Goal: Transaction & Acquisition: Book appointment/travel/reservation

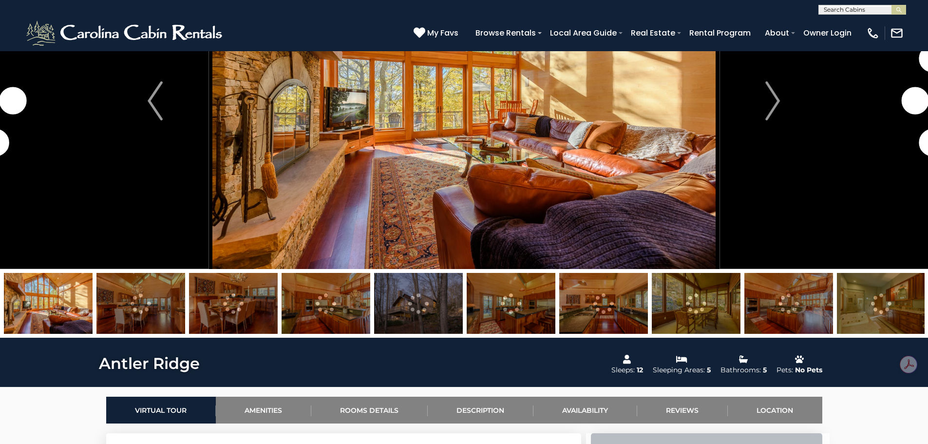
scroll to position [195, 0]
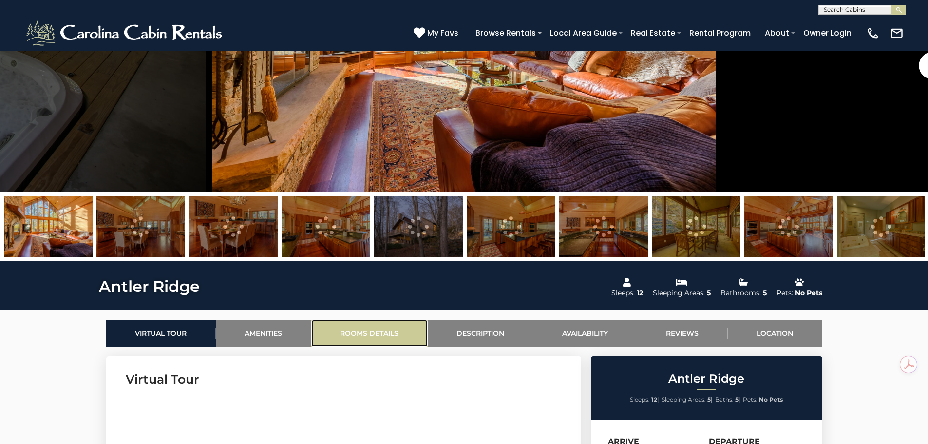
click at [371, 331] on link "Rooms Details" at bounding box center [369, 333] width 116 height 27
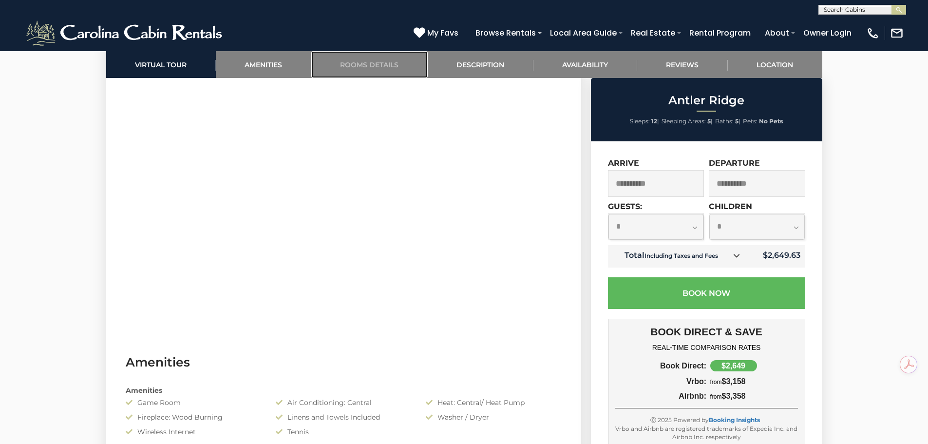
scroll to position [317, 0]
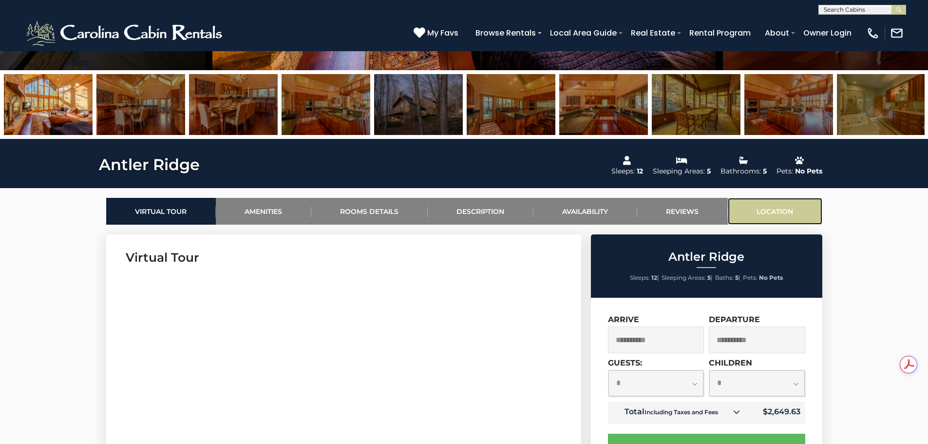
click at [783, 209] on link "Location" at bounding box center [775, 211] width 95 height 27
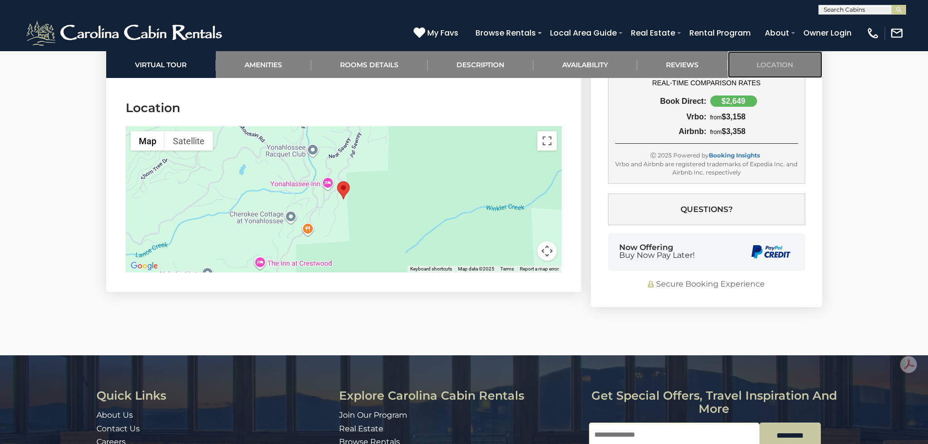
scroll to position [2596, 0]
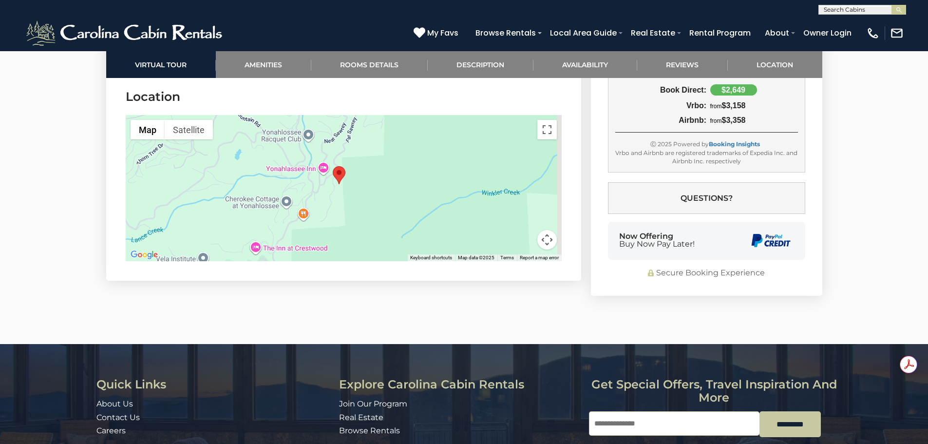
click at [345, 210] on div at bounding box center [344, 188] width 436 height 146
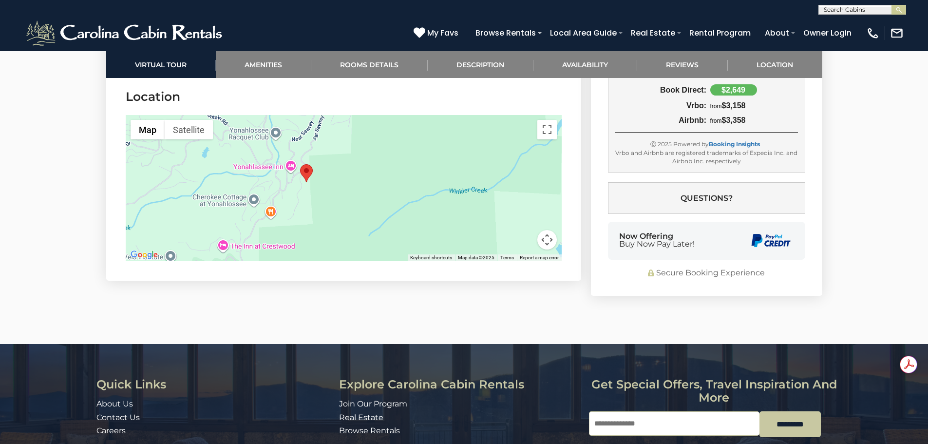
click at [456, 184] on div at bounding box center [344, 188] width 436 height 146
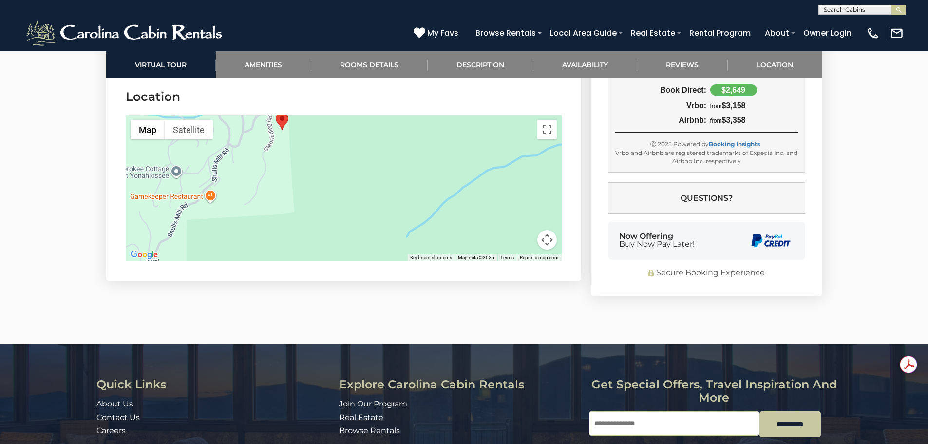
drag, startPoint x: 372, startPoint y: 215, endPoint x: 522, endPoint y: 139, distance: 167.8
click at [522, 139] on div at bounding box center [344, 188] width 436 height 146
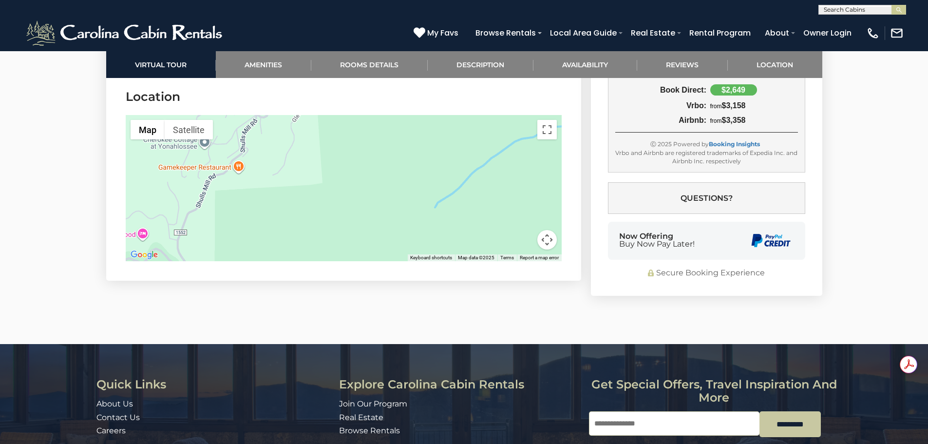
click at [375, 210] on div at bounding box center [344, 188] width 436 height 146
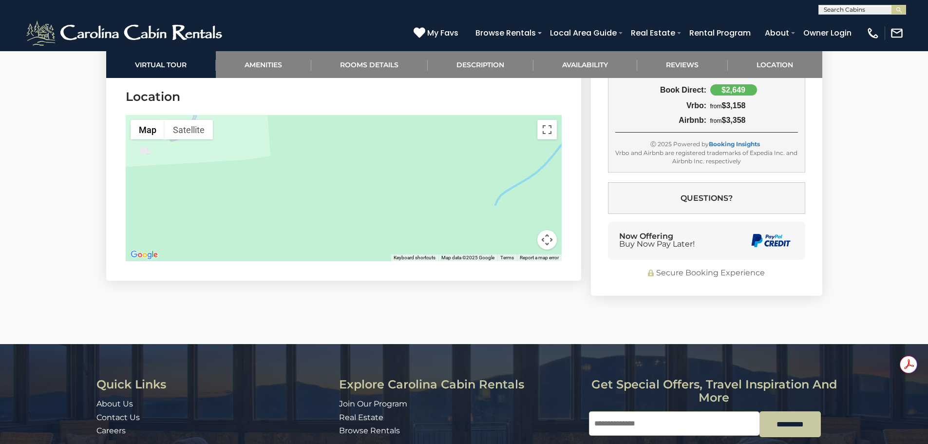
click at [375, 210] on div at bounding box center [344, 188] width 436 height 146
click at [545, 131] on button "Toggle fullscreen view" at bounding box center [546, 129] width 19 height 19
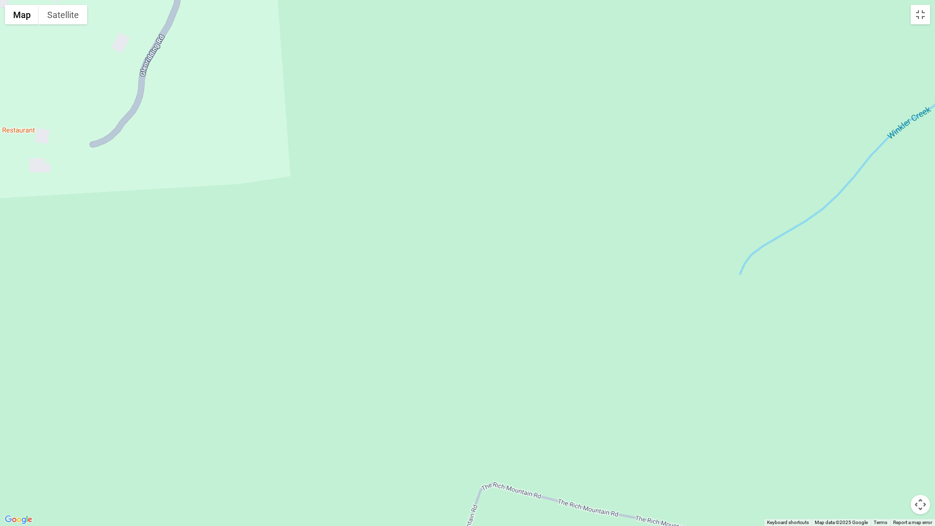
drag, startPoint x: 404, startPoint y: 282, endPoint x: 396, endPoint y: 267, distance: 16.6
click at [404, 277] on div at bounding box center [467, 263] width 935 height 526
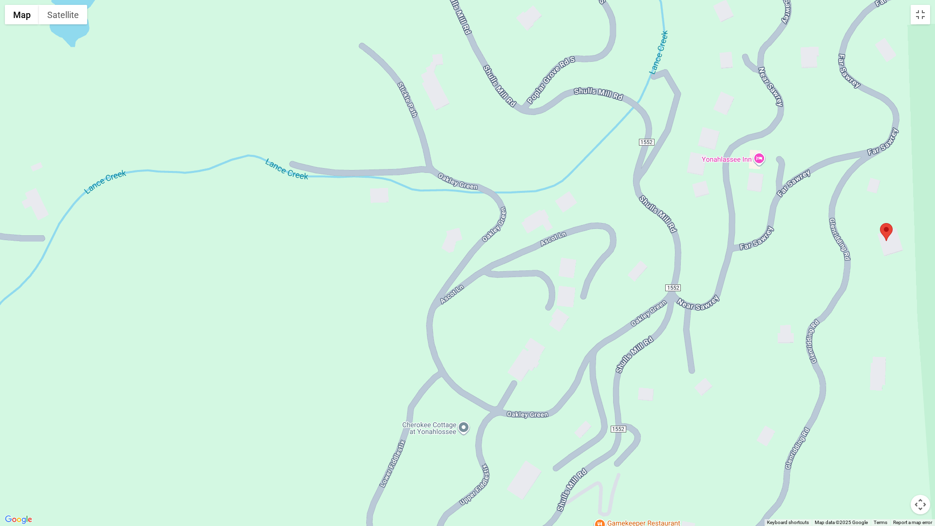
drag, startPoint x: 289, startPoint y: 112, endPoint x: 935, endPoint y: 524, distance: 766.1
click at [928, 443] on div "Map Terrain Satellite Labels Keyboard shortcuts Map Data Map data ©2025 Google …" at bounding box center [467, 263] width 935 height 526
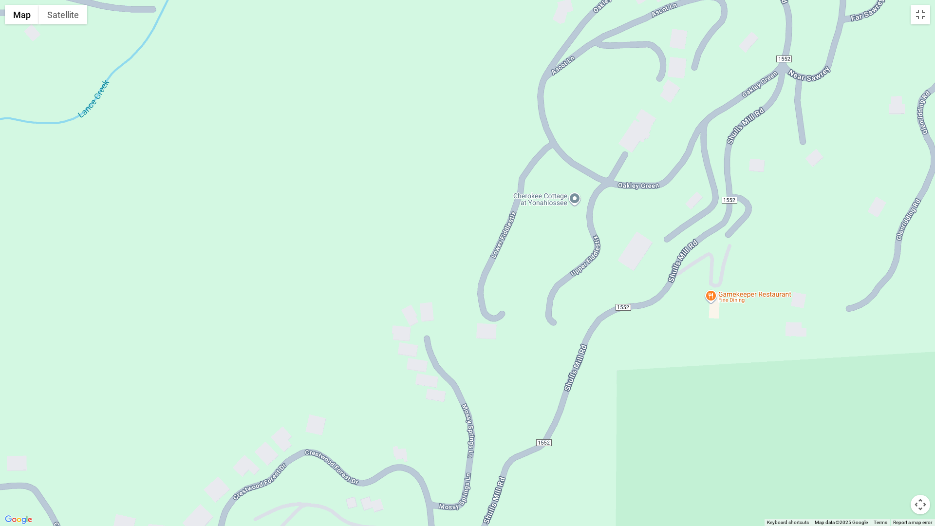
drag, startPoint x: 506, startPoint y: 506, endPoint x: 618, endPoint y: 268, distance: 262.4
click at [618, 268] on div at bounding box center [467, 263] width 935 height 526
click at [350, 277] on div at bounding box center [467, 263] width 935 height 526
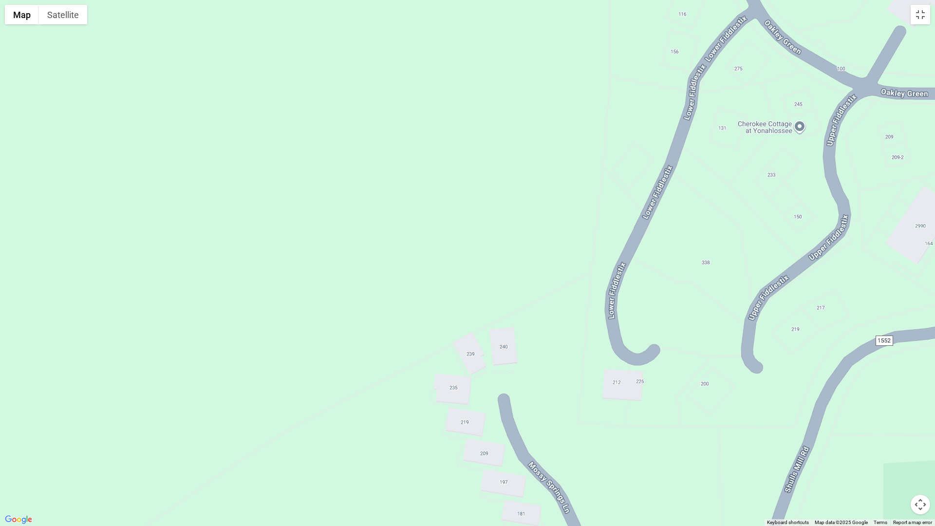
click at [350, 277] on div at bounding box center [467, 263] width 935 height 526
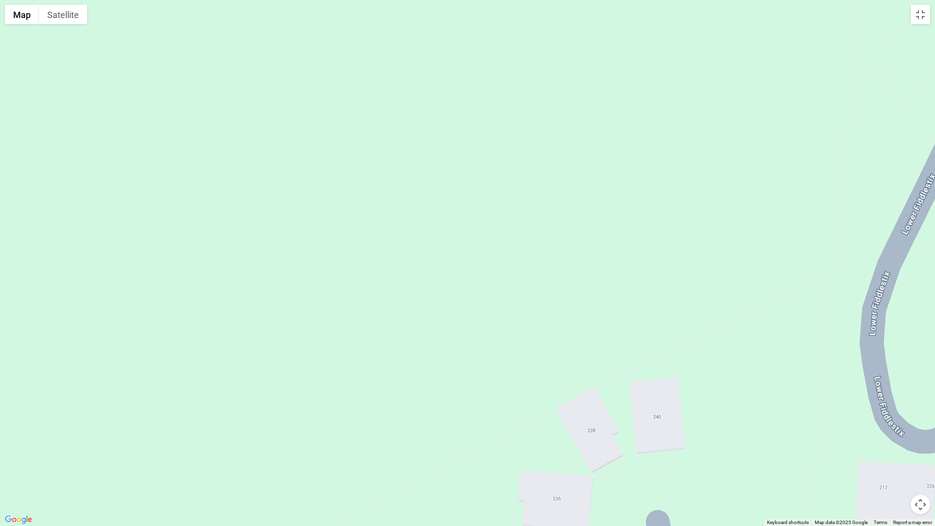
click at [350, 277] on div at bounding box center [467, 263] width 935 height 526
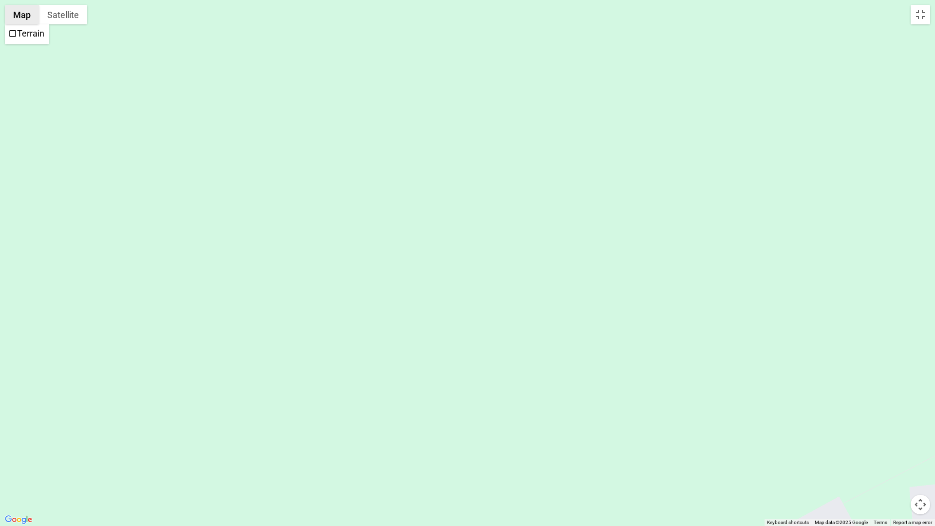
click at [20, 18] on button "Map" at bounding box center [22, 14] width 34 height 19
click at [70, 17] on button "Satellite" at bounding box center [63, 14] width 48 height 19
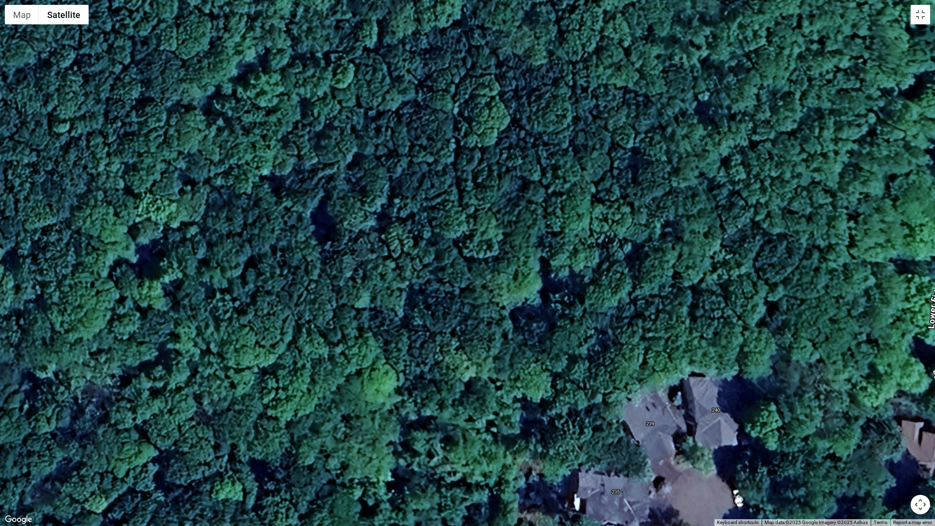
click at [81, 312] on div at bounding box center [467, 263] width 935 height 526
click at [925, 20] on button "Toggle fullscreen view" at bounding box center [920, 14] width 19 height 19
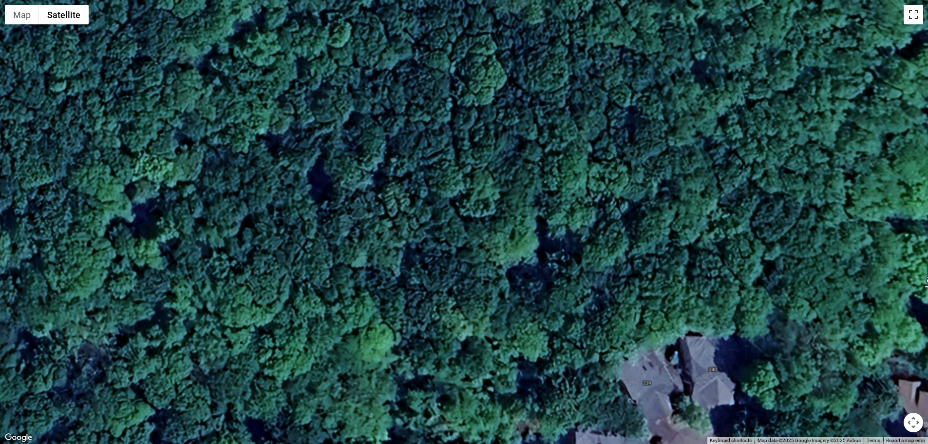
scroll to position [2012, 0]
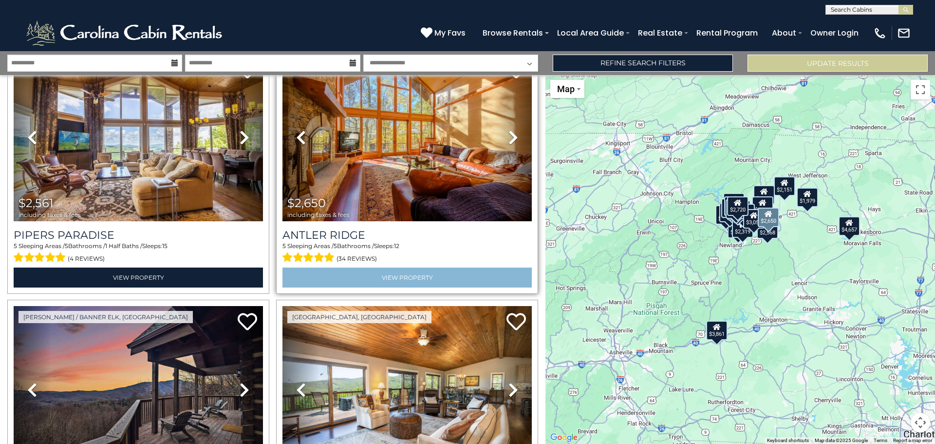
scroll to position [877, 0]
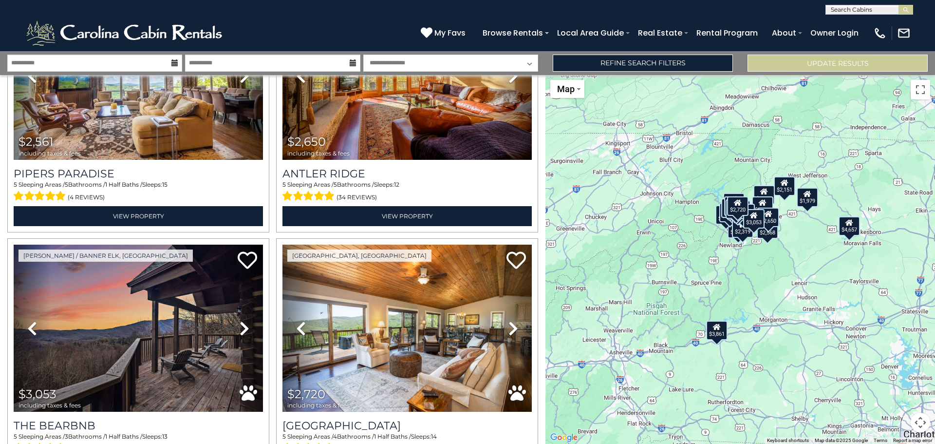
click at [736, 215] on div "$2,720" at bounding box center [737, 205] width 21 height 19
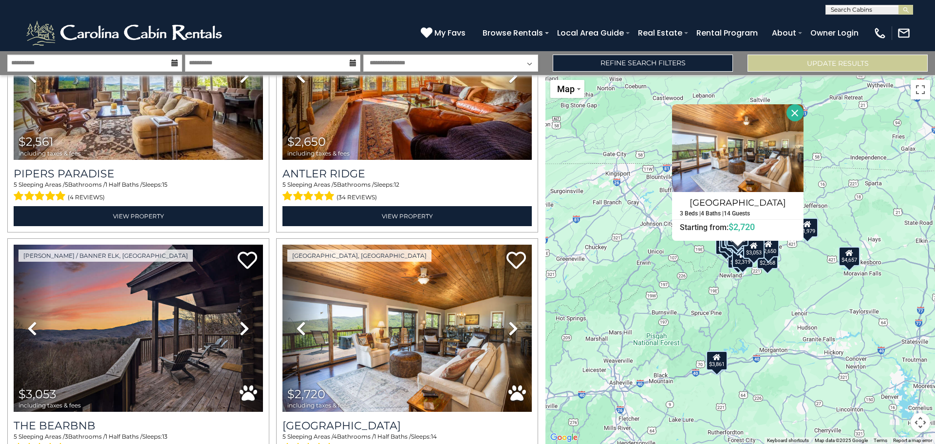
click at [771, 269] on div "$4,322 $3,861 $2,478 $2,253 $4,657 $3,213 $2,561 $2,650 $3,053 $2,720 $2,682 $1…" at bounding box center [741, 259] width 390 height 369
click at [774, 269] on div "$4,322 $3,861 $2,478 $2,253 $4,657 $3,213 $2,561 $2,650 $3,053 $2,720 $2,682 $1…" at bounding box center [741, 259] width 390 height 369
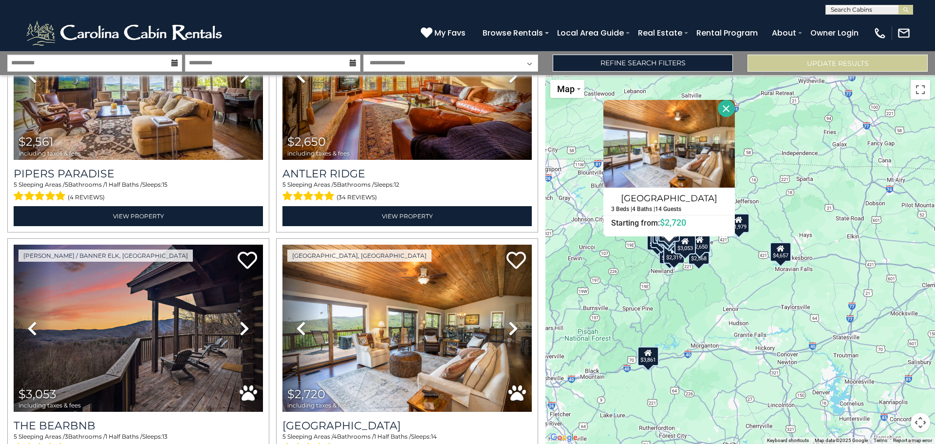
drag, startPoint x: 862, startPoint y: 272, endPoint x: 791, endPoint y: 267, distance: 71.3
click at [791, 267] on div "$4,322 $3,861 $2,478 $2,253 $4,657 $3,213 $2,561 $2,650 $3,053 $2,720 $2,682 $1…" at bounding box center [741, 259] width 390 height 369
click at [725, 108] on button "Close" at bounding box center [726, 108] width 17 height 17
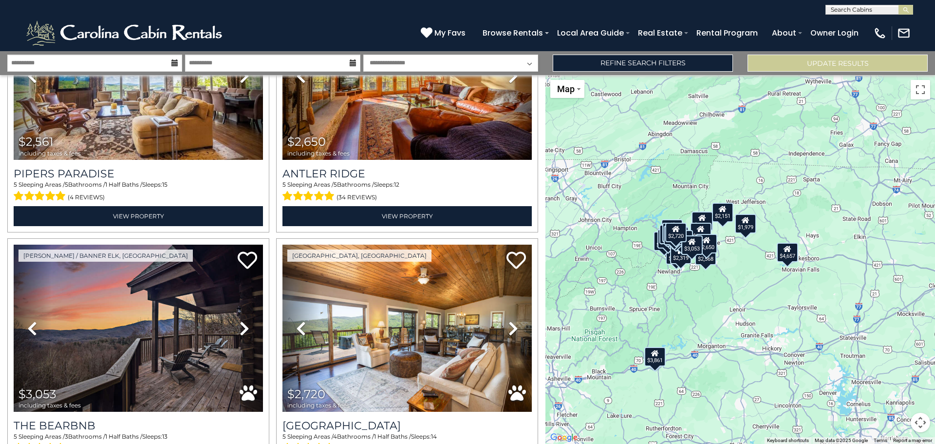
drag, startPoint x: 671, startPoint y: 240, endPoint x: 678, endPoint y: 242, distance: 7.0
click at [678, 242] on div "$2,720" at bounding box center [675, 232] width 21 height 19
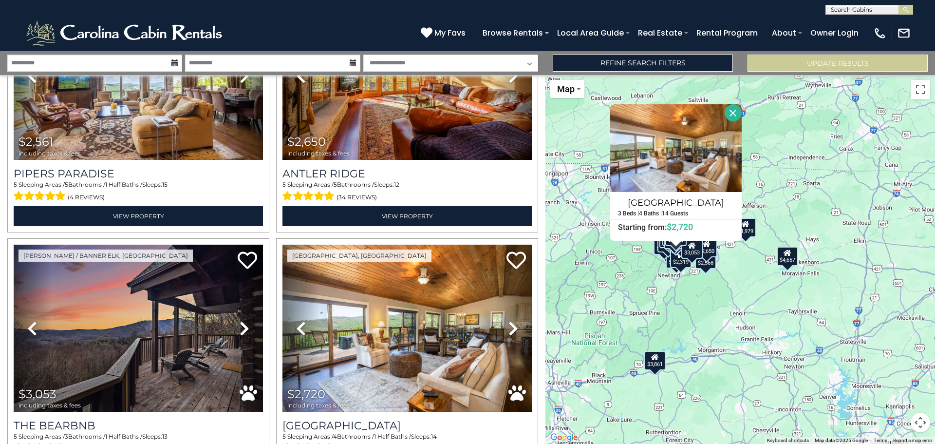
click at [675, 265] on div "$2,319" at bounding box center [680, 257] width 21 height 19
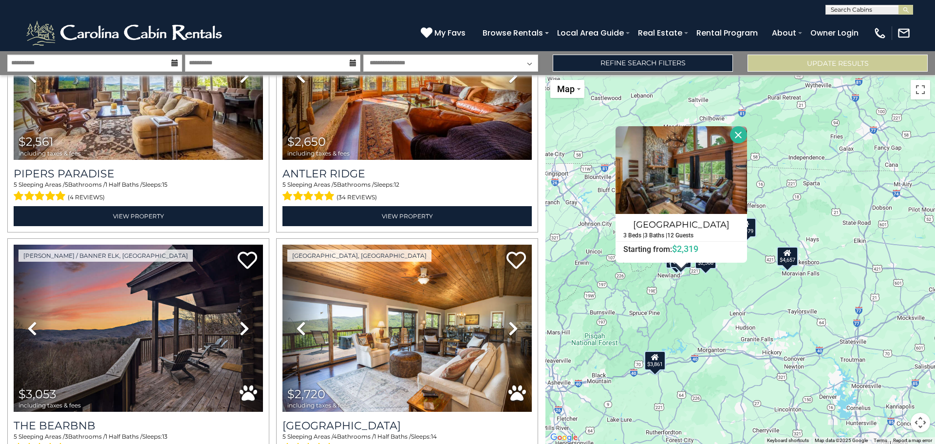
click at [705, 270] on div "$4,322 $3,861 $2,478 $2,253 $4,657 $3,213 $2,561 $2,650 $3,053 $2,720 $2,682 $1…" at bounding box center [741, 259] width 390 height 369
click at [706, 270] on div "$4,322 $3,861 $2,478 $2,253 $4,657 $3,213 $2,561 $2,650 $3,053 $2,720 $2,682 $1…" at bounding box center [741, 259] width 390 height 369
click at [763, 282] on div "$4,322 $3,861 $2,478 $2,253 $4,657 $3,213 $2,561 $2,650 $3,053 $2,720 $2,682 $1…" at bounding box center [741, 259] width 390 height 369
click at [739, 133] on button "Close" at bounding box center [738, 134] width 17 height 17
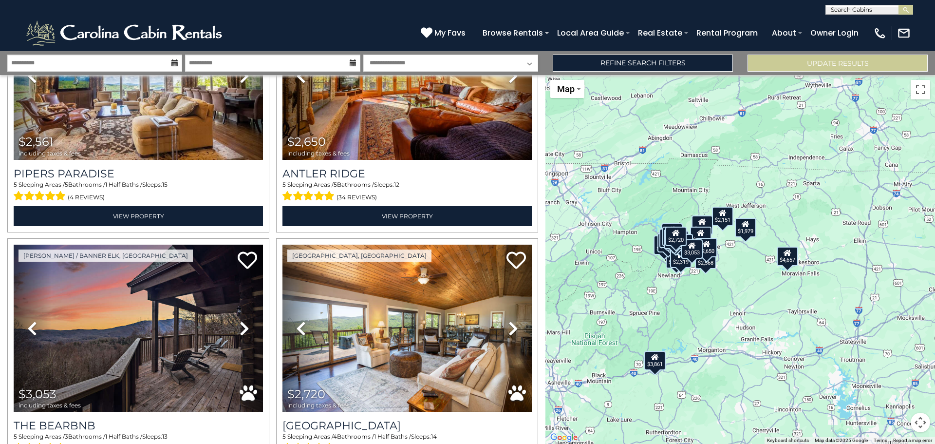
click at [728, 223] on div "$2,151" at bounding box center [722, 215] width 21 height 19
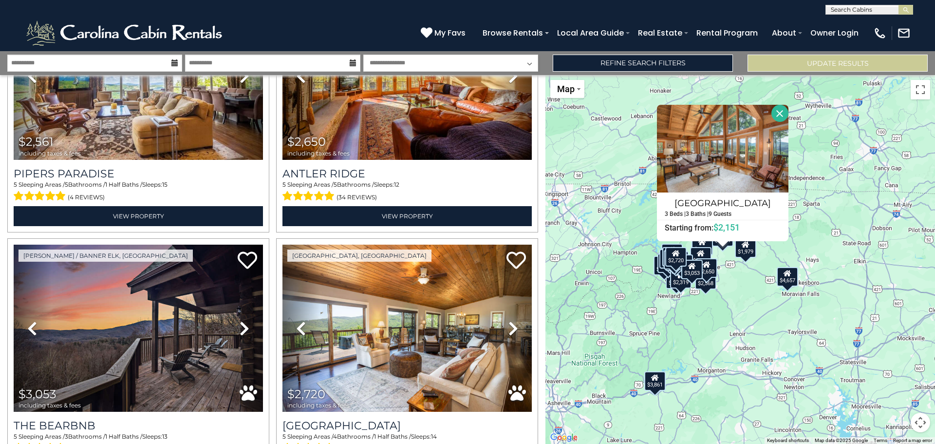
click at [779, 106] on button "Close" at bounding box center [780, 113] width 17 height 17
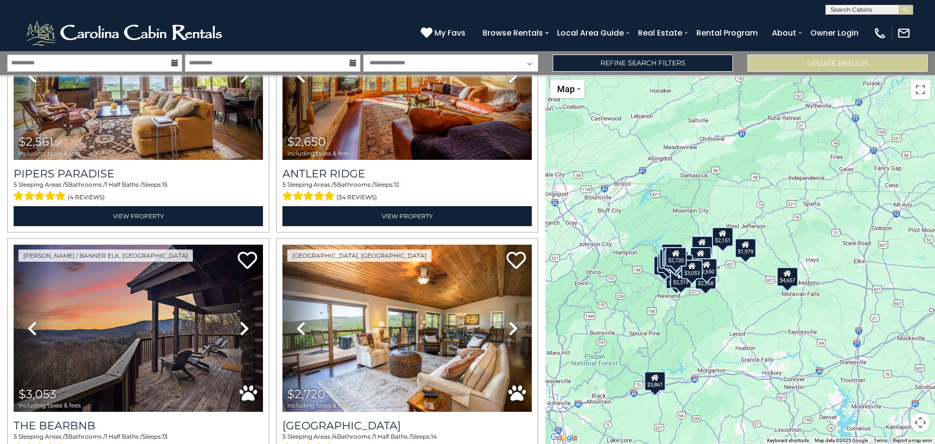
click at [701, 243] on icon at bounding box center [703, 242] width 8 height 7
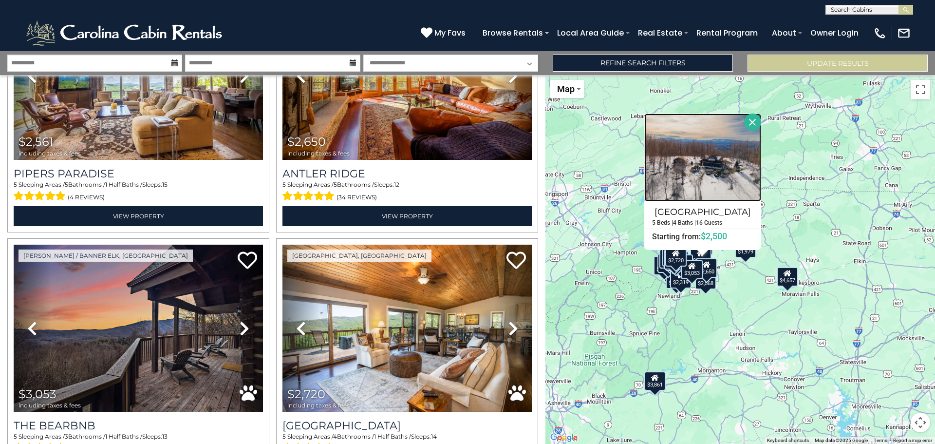
click at [700, 170] on img at bounding box center [702, 158] width 117 height 88
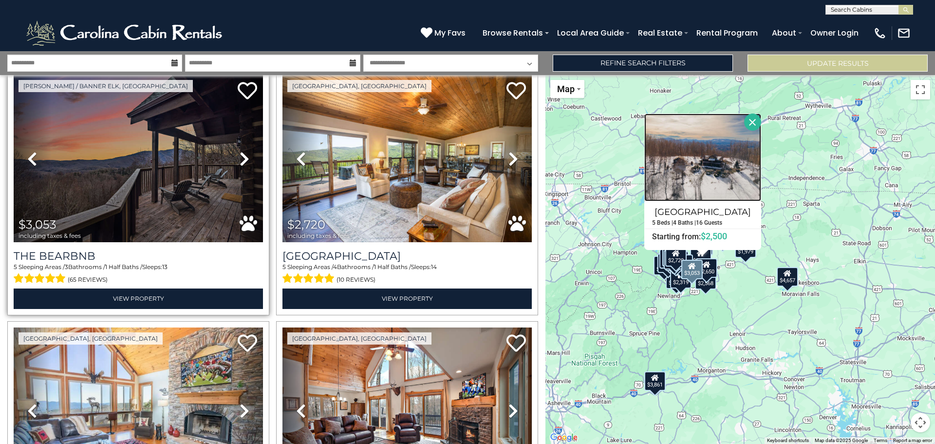
scroll to position [1072, 0]
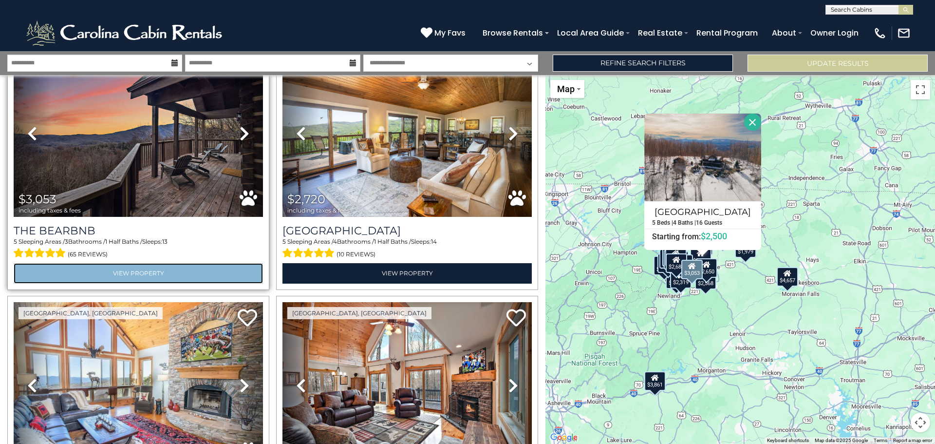
click at [112, 265] on link "View Property" at bounding box center [138, 273] width 249 height 20
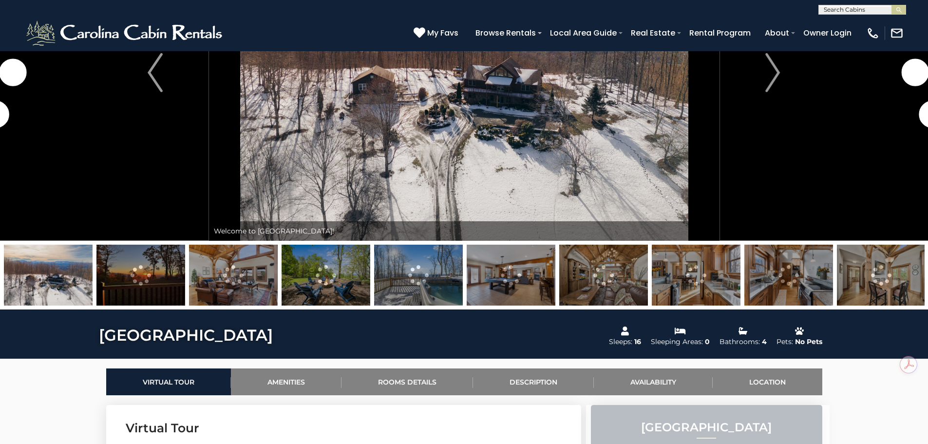
scroll to position [195, 0]
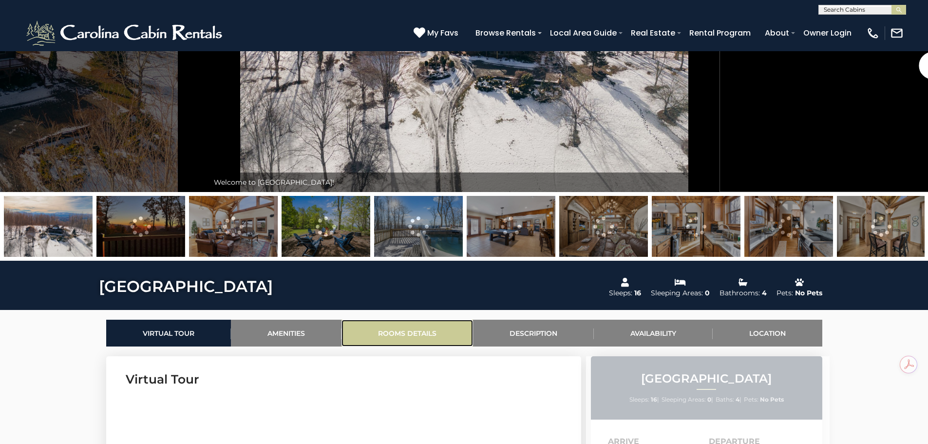
click at [418, 335] on link "Rooms Details" at bounding box center [407, 333] width 132 height 27
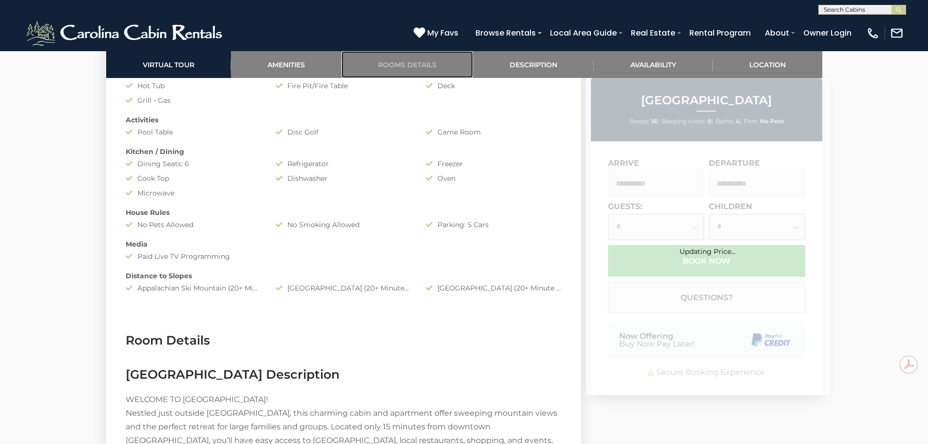
scroll to position [957, 0]
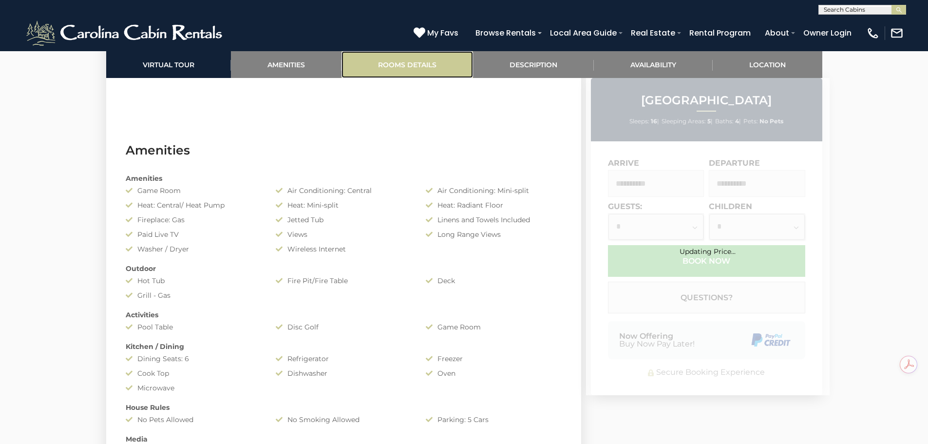
click at [411, 60] on link "Rooms Details" at bounding box center [407, 64] width 132 height 27
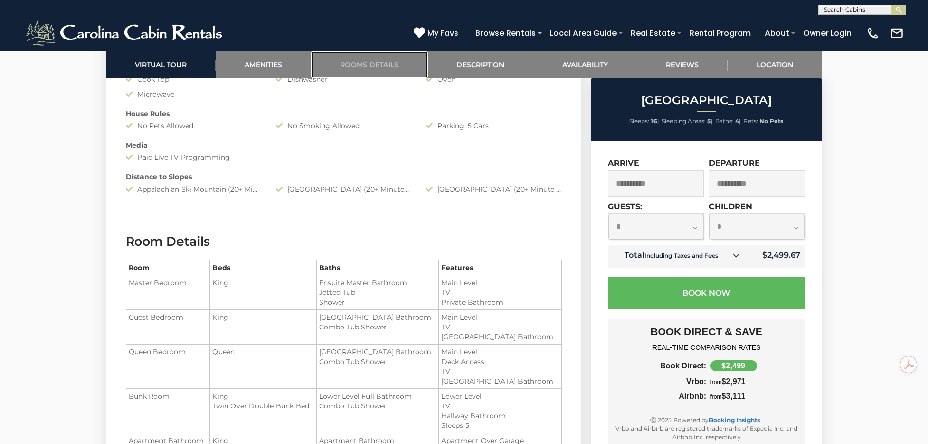
scroll to position [1201, 0]
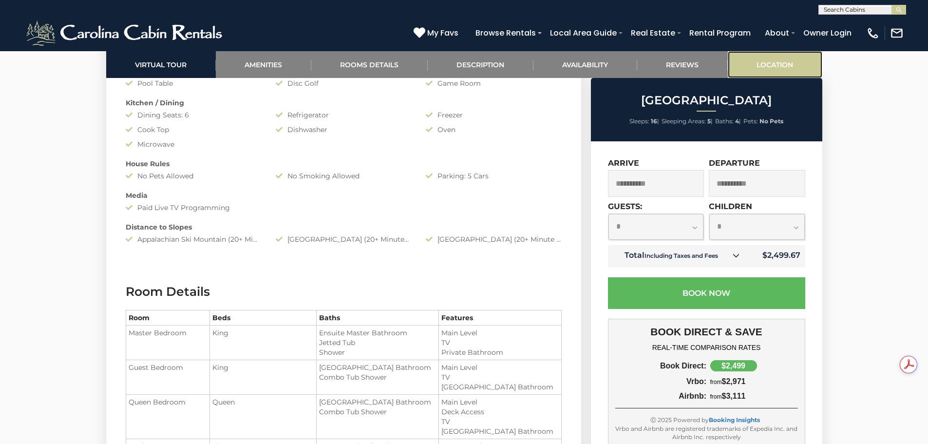
click at [779, 60] on link "Location" at bounding box center [775, 64] width 95 height 27
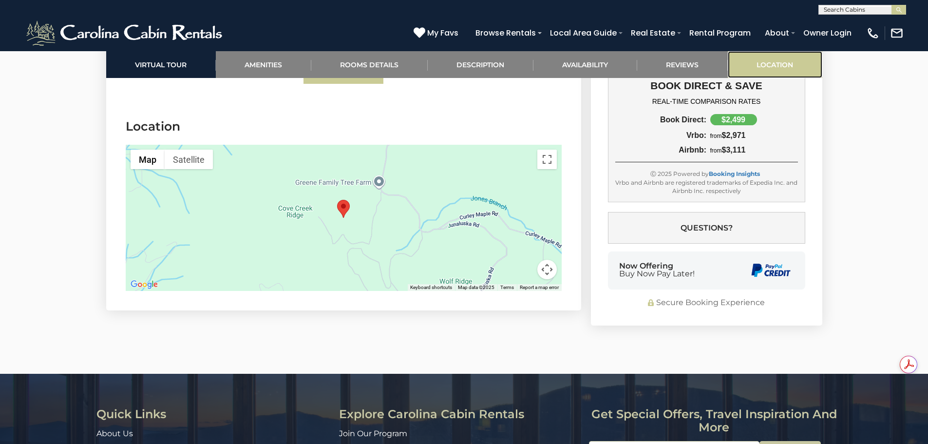
scroll to position [2922, 0]
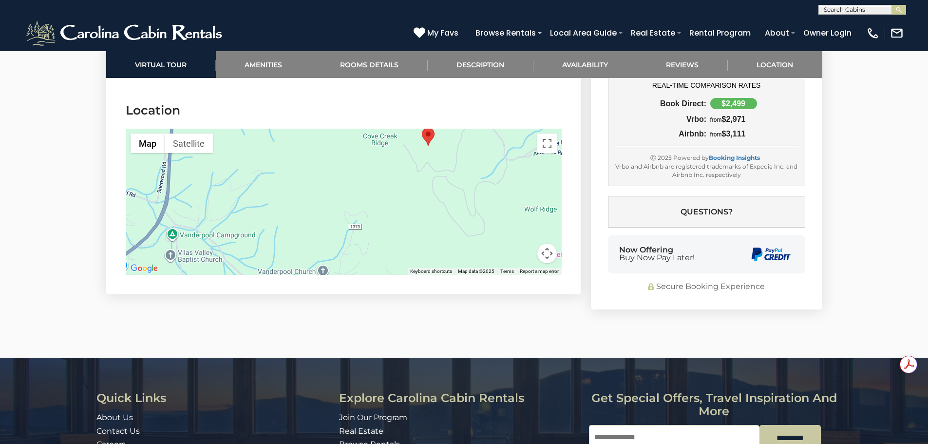
drag, startPoint x: 433, startPoint y: 230, endPoint x: 518, endPoint y: 173, distance: 102.1
click at [518, 173] on div at bounding box center [344, 202] width 436 height 146
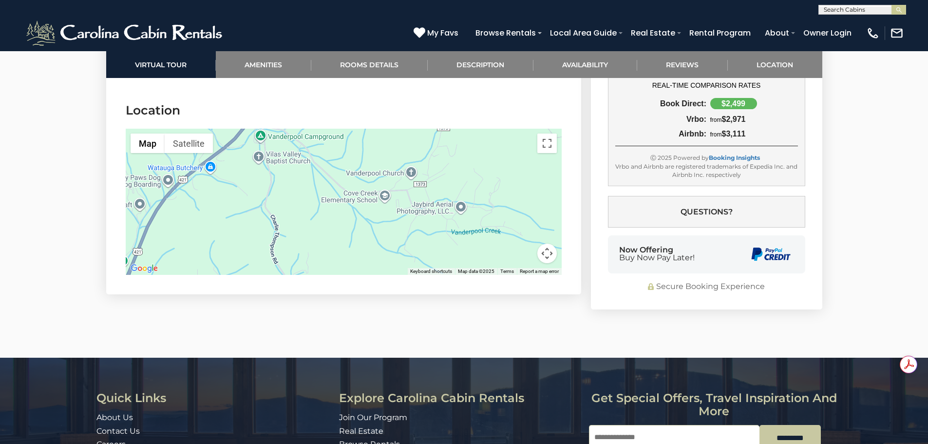
drag, startPoint x: 363, startPoint y: 237, endPoint x: 452, endPoint y: 137, distance: 132.9
click at [452, 137] on div at bounding box center [344, 202] width 436 height 146
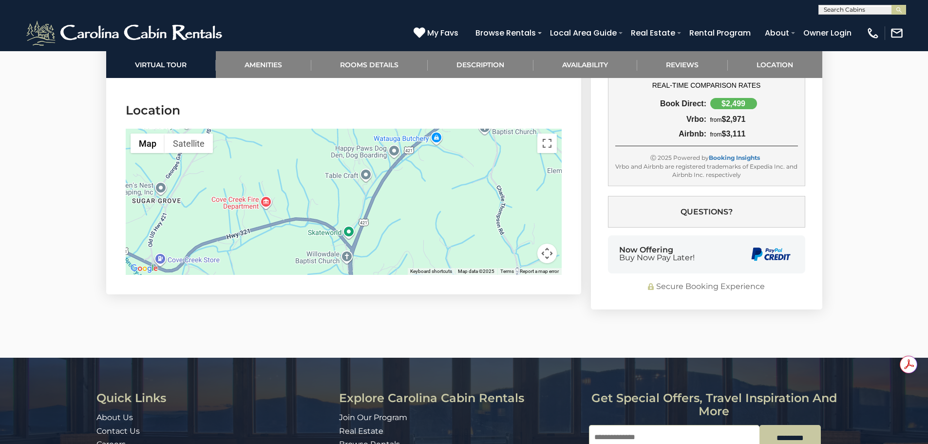
drag, startPoint x: 213, startPoint y: 209, endPoint x: 441, endPoint y: 180, distance: 229.8
click at [441, 180] on div at bounding box center [344, 202] width 436 height 146
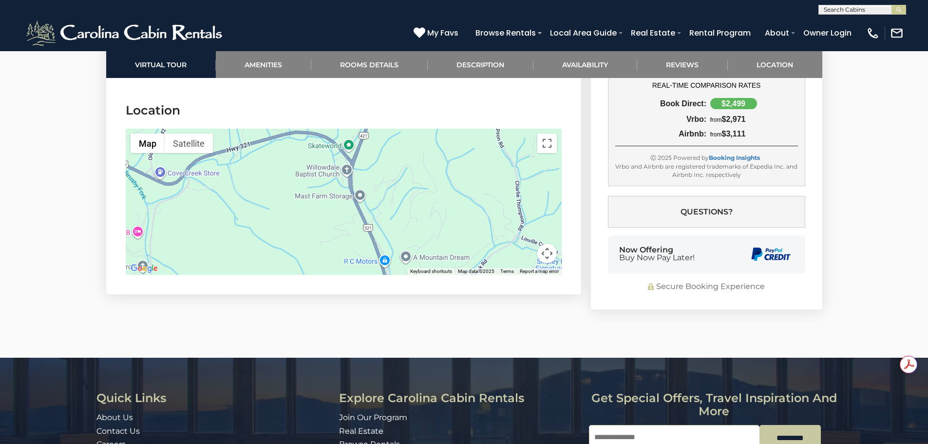
drag, startPoint x: 234, startPoint y: 231, endPoint x: 234, endPoint y: 144, distance: 86.7
click at [234, 144] on div at bounding box center [344, 202] width 436 height 146
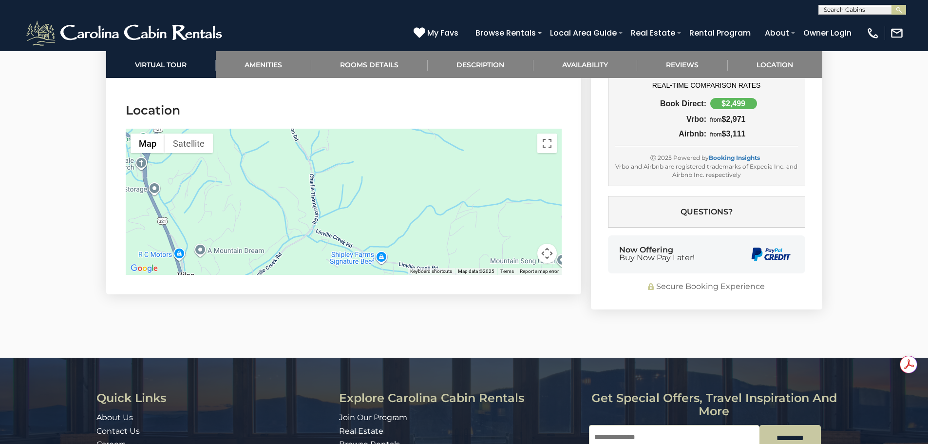
drag, startPoint x: 458, startPoint y: 201, endPoint x: 251, endPoint y: 193, distance: 206.7
click at [251, 193] on div at bounding box center [344, 202] width 436 height 146
click at [359, 259] on div at bounding box center [344, 202] width 436 height 146
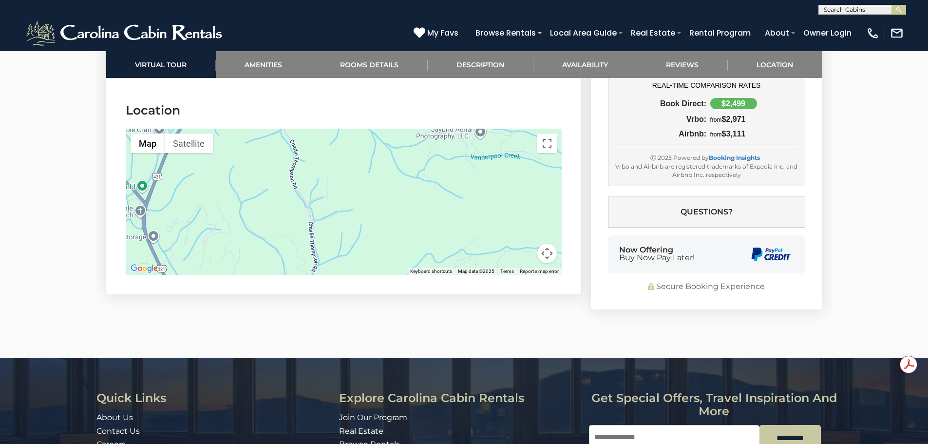
drag, startPoint x: 359, startPoint y: 260, endPoint x: 361, endPoint y: 302, distance: 41.9
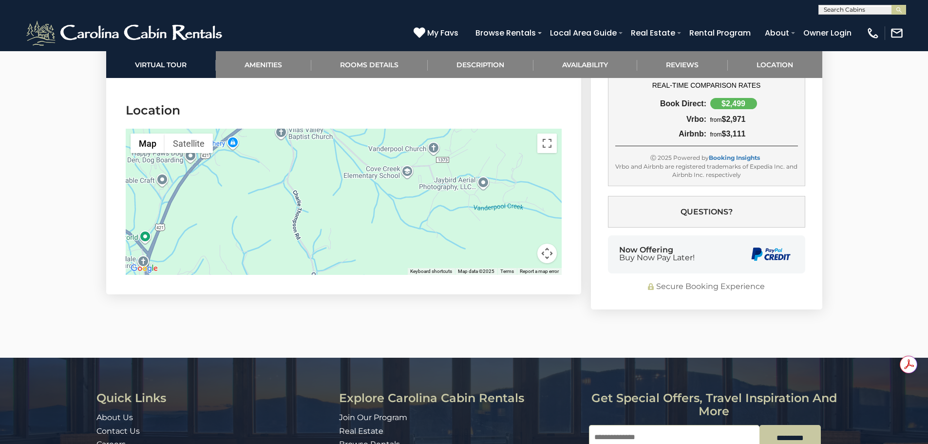
drag, startPoint x: 355, startPoint y: 246, endPoint x: 358, endPoint y: 298, distance: 52.2
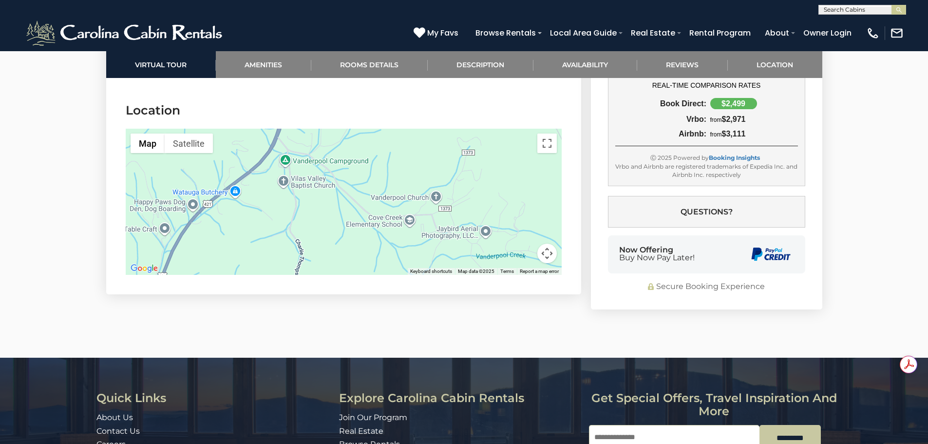
drag, startPoint x: 359, startPoint y: 222, endPoint x: 361, endPoint y: 272, distance: 50.2
click at [361, 272] on section "Location ← Move left → Move right ↑ Move up ↓ Move down + Zoom in - Zoom out Ho…" at bounding box center [343, 190] width 475 height 207
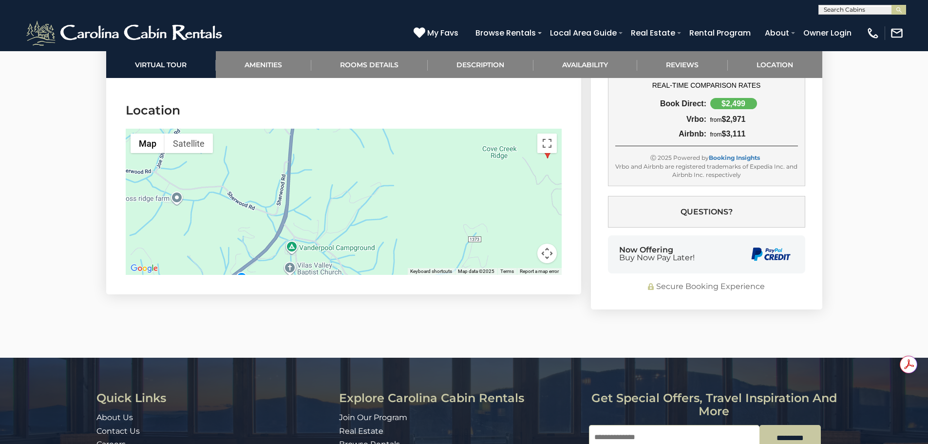
drag, startPoint x: 361, startPoint y: 191, endPoint x: 368, endPoint y: 280, distance: 89.0
click at [368, 280] on section "Location ← Move left → Move right ↑ Move up ↓ Move down + Zoom in - Zoom out Ho…" at bounding box center [343, 190] width 475 height 207
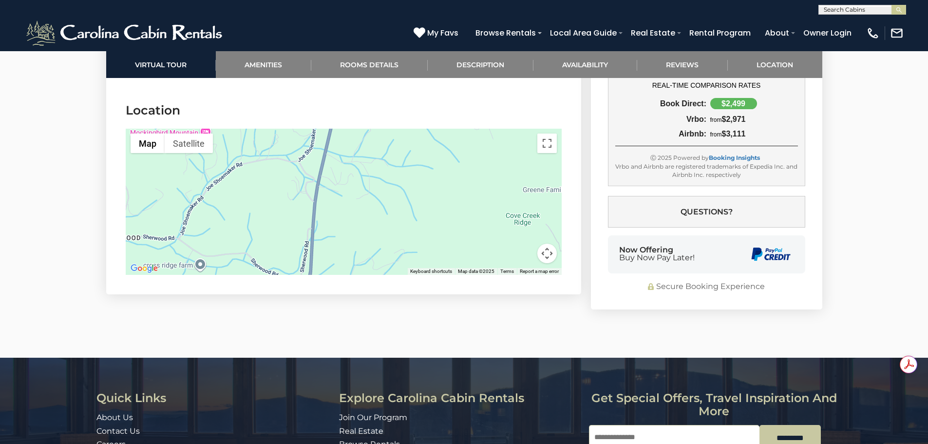
drag, startPoint x: 365, startPoint y: 196, endPoint x: 390, endPoint y: 265, distance: 72.9
click at [390, 265] on section "Location ← Move left → Move right ↑ Move up ↓ Move down + Zoom in - Zoom out Ho…" at bounding box center [343, 190] width 475 height 207
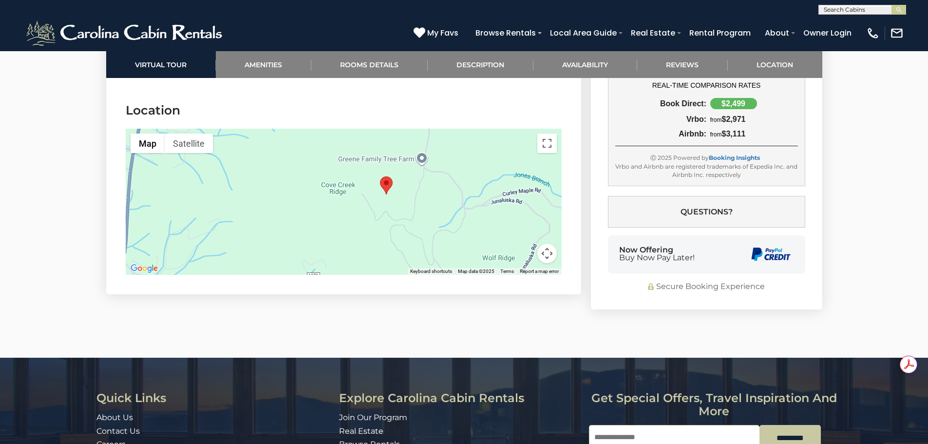
drag, startPoint x: 391, startPoint y: 209, endPoint x: 206, endPoint y: 182, distance: 186.7
click at [206, 182] on div at bounding box center [344, 202] width 436 height 146
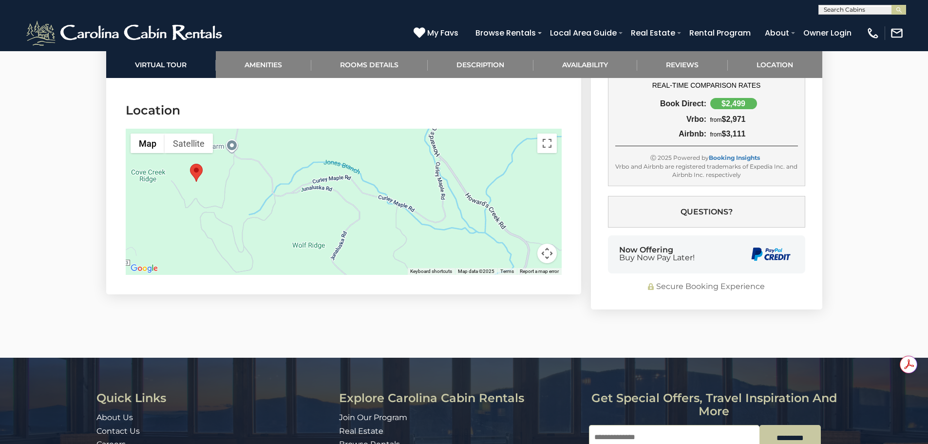
drag, startPoint x: 411, startPoint y: 228, endPoint x: 214, endPoint y: 215, distance: 197.3
click at [217, 215] on div at bounding box center [344, 202] width 436 height 146
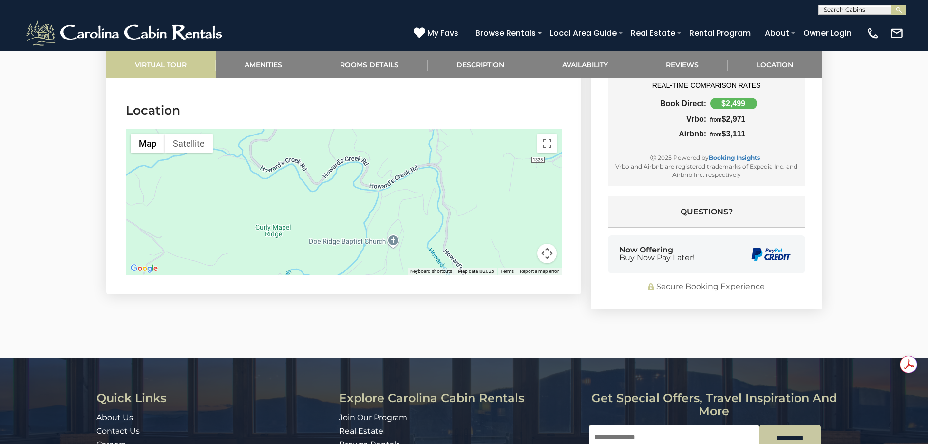
drag, startPoint x: 463, startPoint y: 206, endPoint x: 212, endPoint y: 70, distance: 285.8
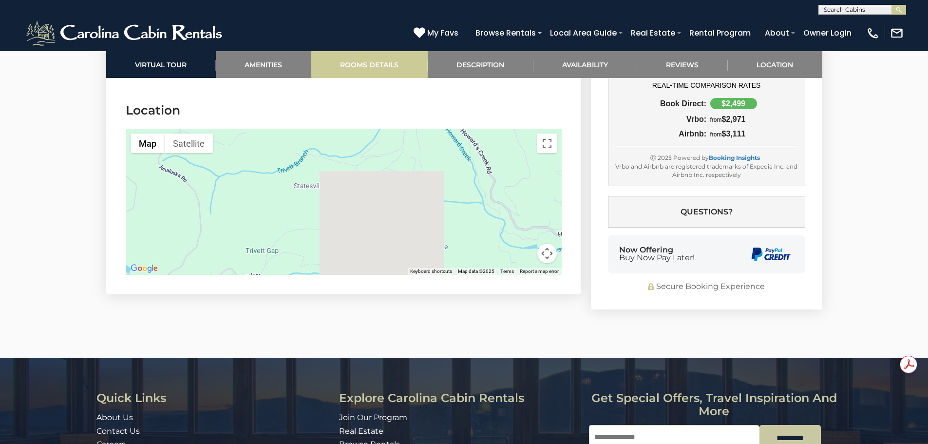
drag, startPoint x: 296, startPoint y: 243, endPoint x: 329, endPoint y: 75, distance: 170.9
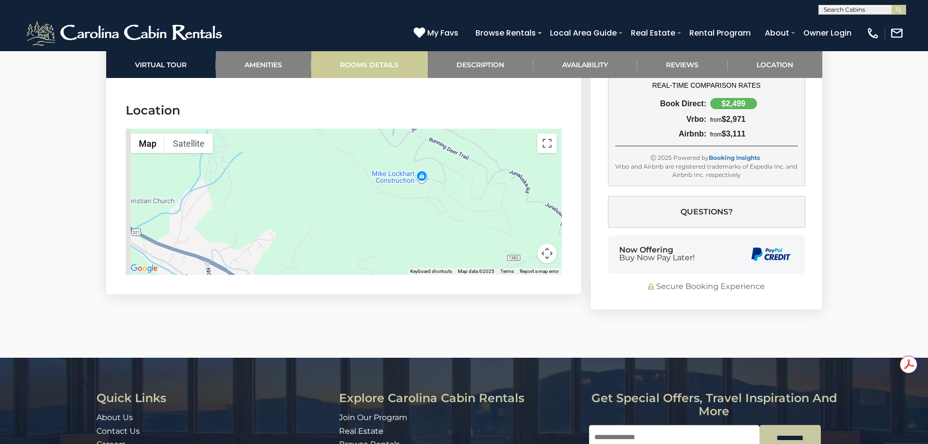
drag, startPoint x: 372, startPoint y: 253, endPoint x: 414, endPoint y: 71, distance: 186.9
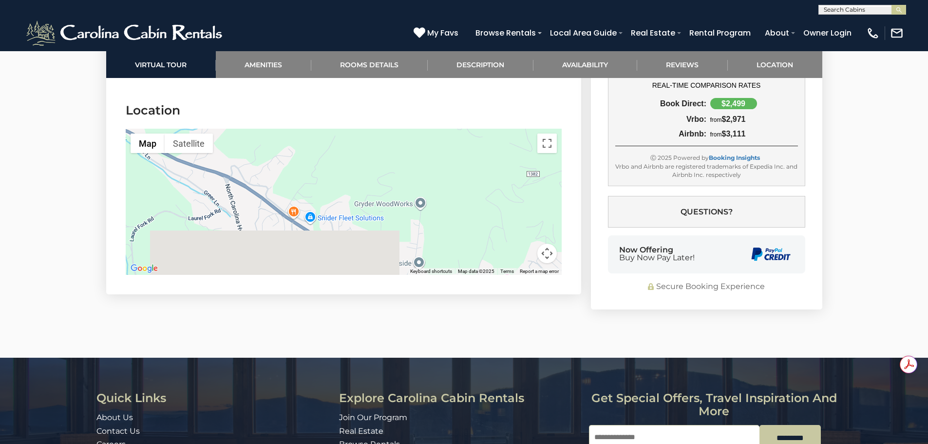
drag, startPoint x: 420, startPoint y: 225, endPoint x: 457, endPoint y: 118, distance: 112.5
click at [457, 129] on div at bounding box center [344, 202] width 436 height 146
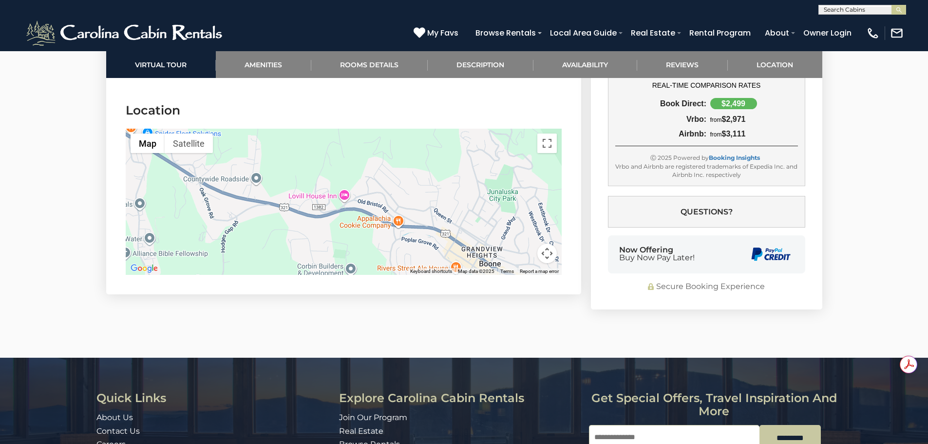
drag, startPoint x: 445, startPoint y: 235, endPoint x: 262, endPoint y: 173, distance: 193.3
click at [262, 173] on div at bounding box center [344, 202] width 436 height 146
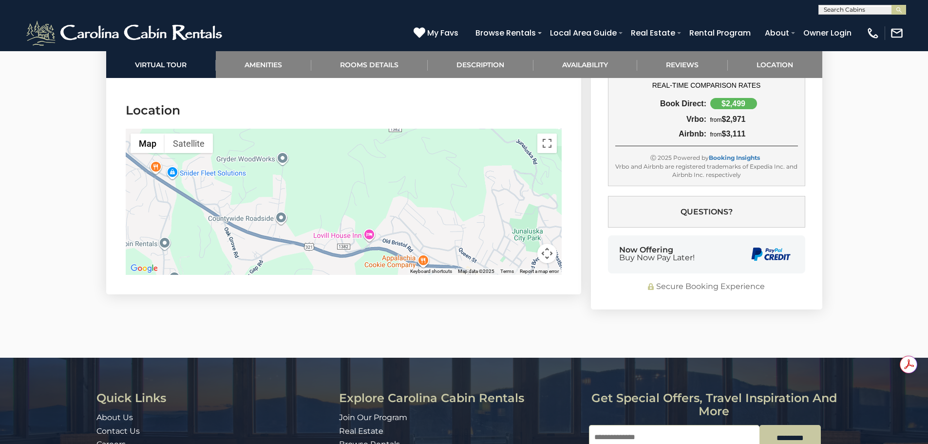
drag, startPoint x: 504, startPoint y: 208, endPoint x: 529, endPoint y: 247, distance: 45.8
click at [529, 247] on div at bounding box center [344, 202] width 436 height 146
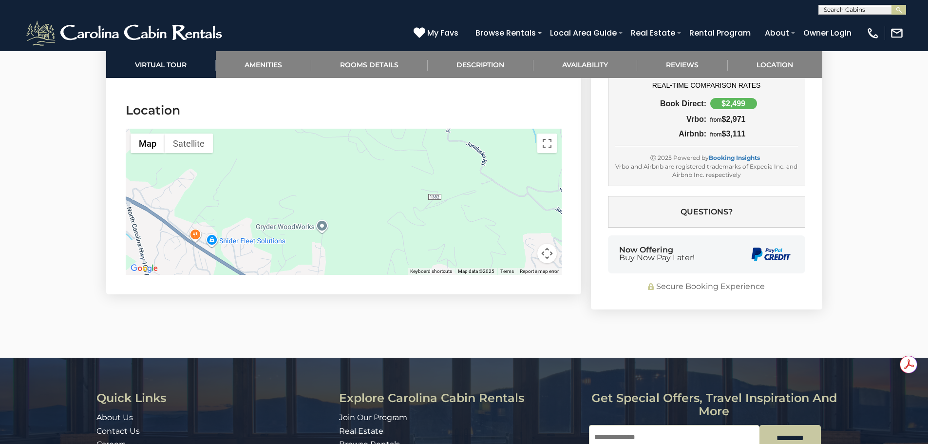
drag, startPoint x: 415, startPoint y: 217, endPoint x: 466, endPoint y: 300, distance: 96.7
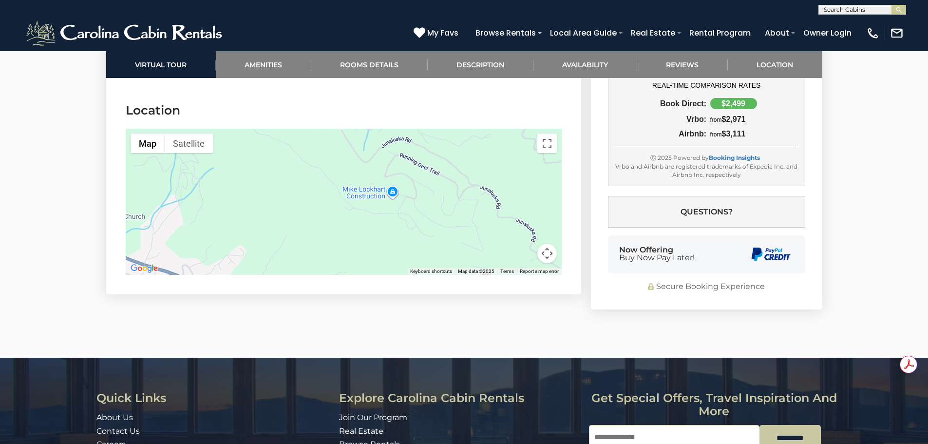
drag, startPoint x: 394, startPoint y: 203, endPoint x: 434, endPoint y: 272, distance: 79.9
click at [434, 272] on section "Location ← Move left → Move right ↑ Move up ↓ Move down + Zoom in - Zoom out Ho…" at bounding box center [343, 190] width 475 height 207
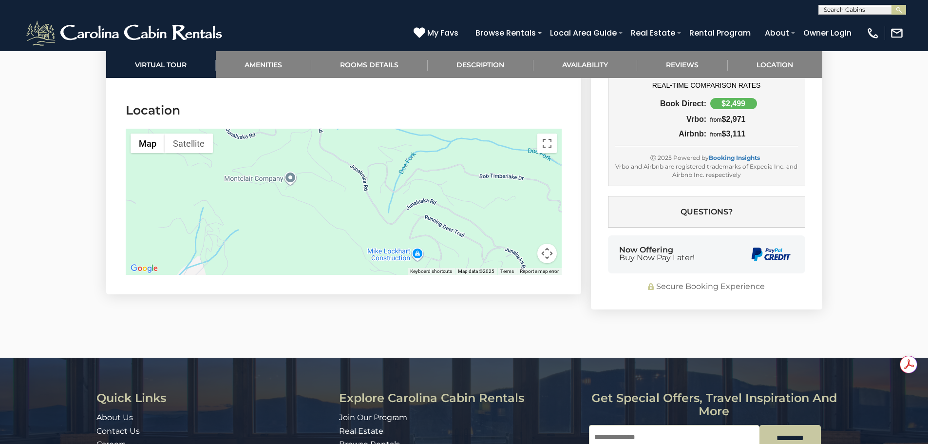
drag, startPoint x: 393, startPoint y: 189, endPoint x: 426, endPoint y: 262, distance: 79.8
click at [426, 262] on section "Location ← Move left → Move right ↑ Move up ↓ Move down + Zoom in - Zoom out Ho…" at bounding box center [343, 190] width 475 height 207
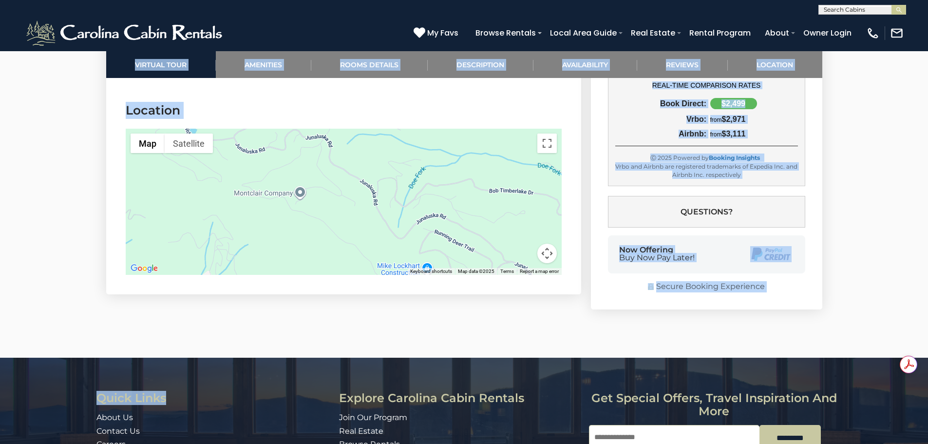
drag, startPoint x: 36, startPoint y: 154, endPoint x: 20, endPoint y: 392, distance: 238.2
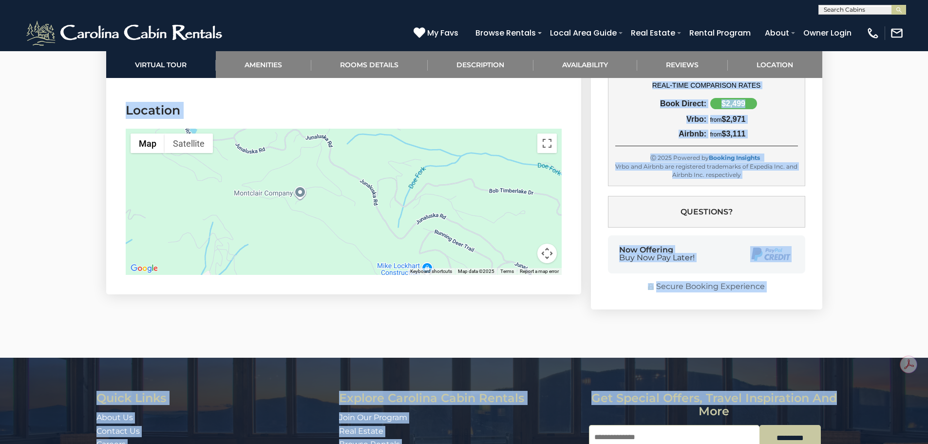
scroll to position [2973, 0]
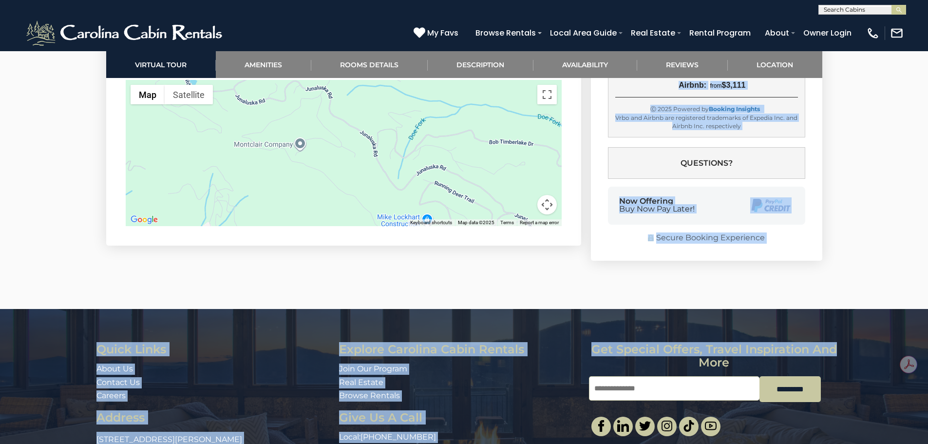
drag, startPoint x: 876, startPoint y: 137, endPoint x: 901, endPoint y: 419, distance: 283.2
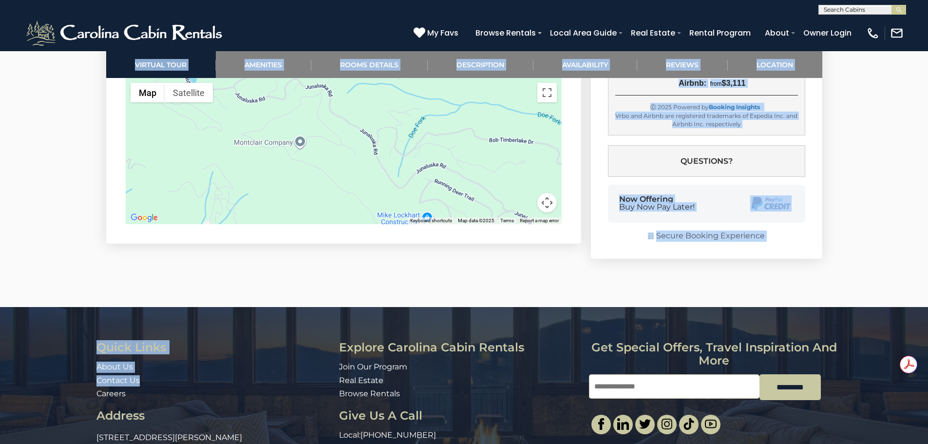
drag, startPoint x: 19, startPoint y: 169, endPoint x: 9, endPoint y: 329, distance: 161.1
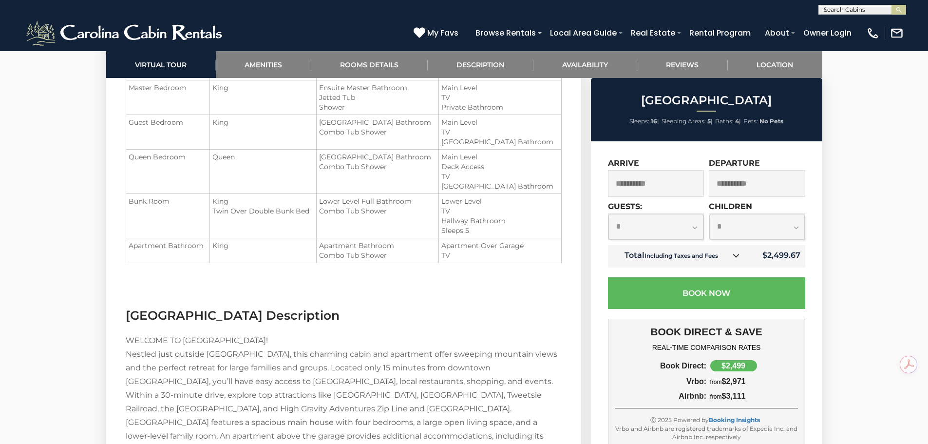
scroll to position [1414, 0]
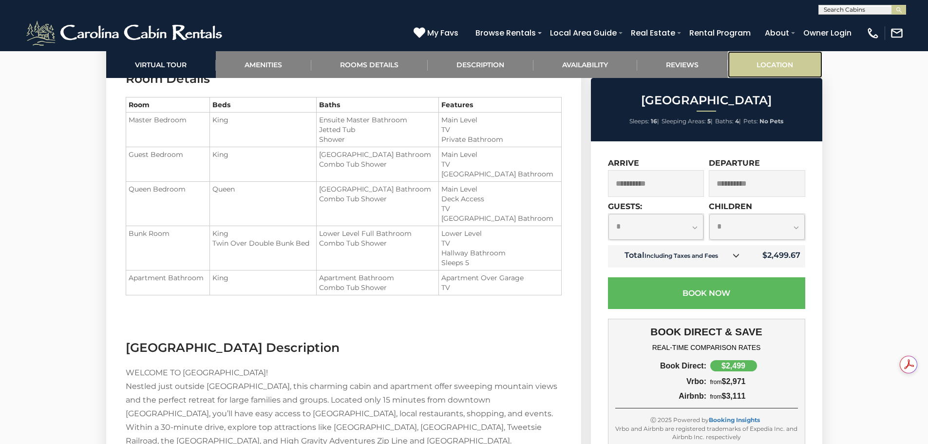
click at [791, 66] on link "Location" at bounding box center [775, 64] width 95 height 27
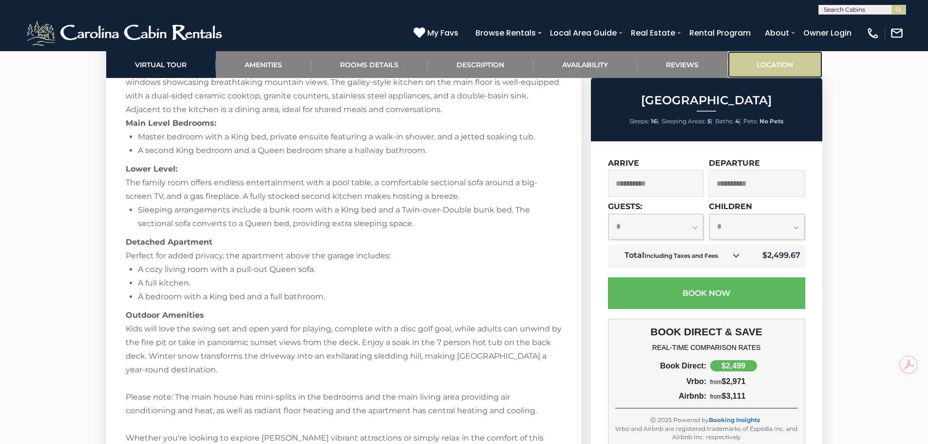
click at [791, 66] on link "Location" at bounding box center [775, 64] width 95 height 27
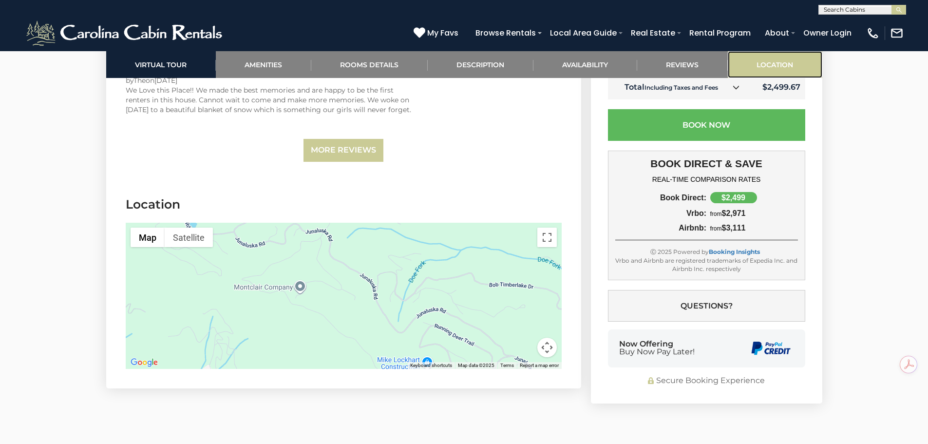
scroll to position [2922, 0]
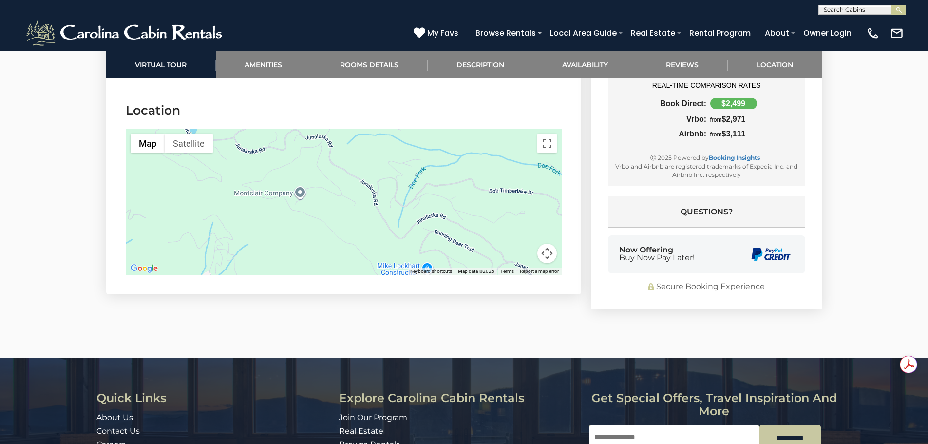
click at [350, 184] on div at bounding box center [344, 202] width 436 height 146
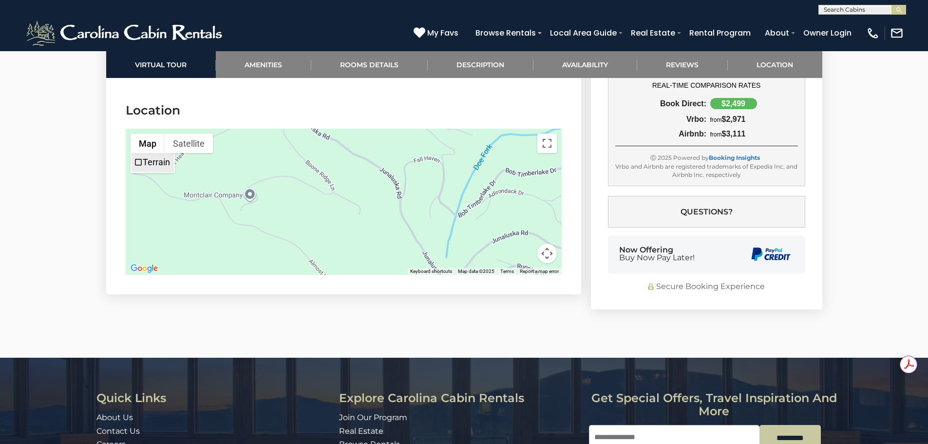
click at [134, 158] on span "Terrain" at bounding box center [138, 162] width 9 height 9
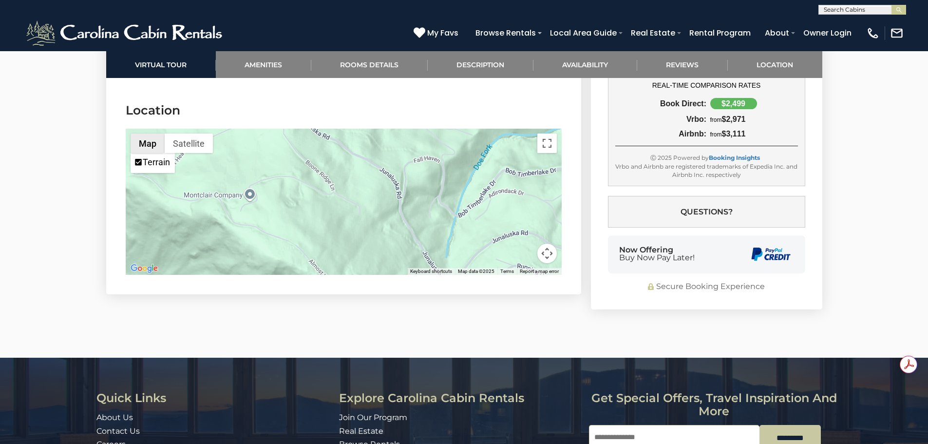
click at [145, 133] on button "Map" at bounding box center [148, 142] width 34 height 19
click at [190, 133] on button "Satellite" at bounding box center [189, 142] width 48 height 19
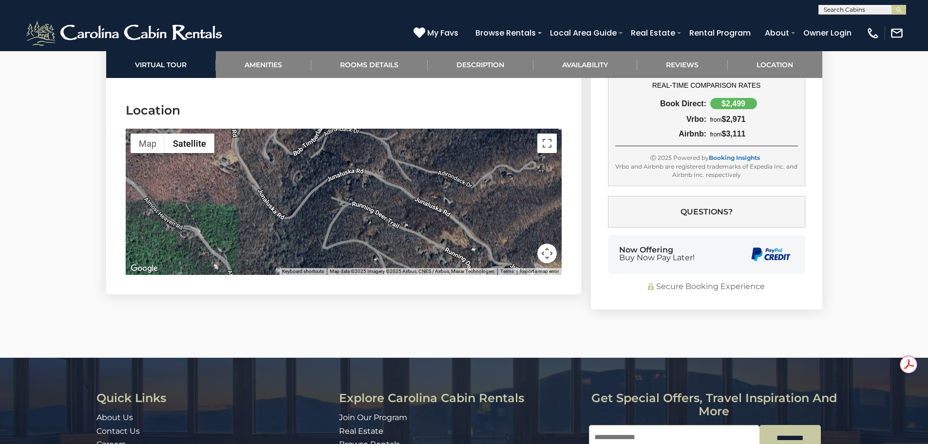
drag, startPoint x: 477, startPoint y: 200, endPoint x: 310, endPoint y: 137, distance: 178.5
click at [310, 137] on div at bounding box center [344, 202] width 436 height 146
click at [533, 210] on div at bounding box center [344, 202] width 436 height 146
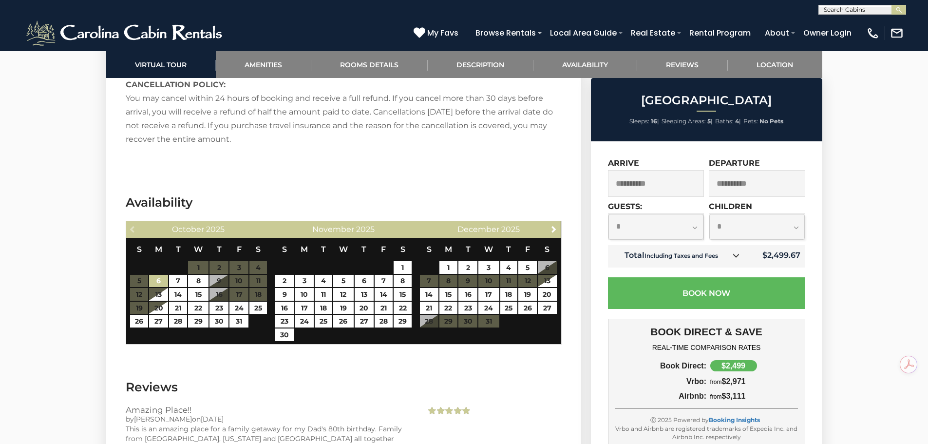
scroll to position [2337, 0]
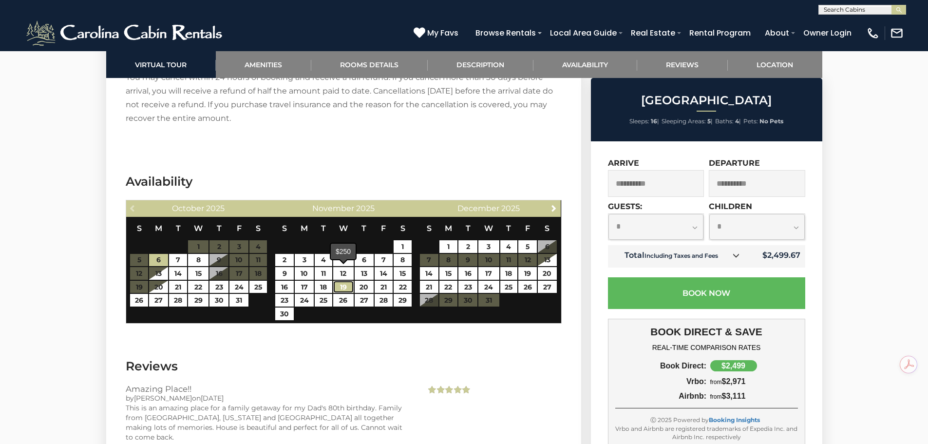
click at [345, 281] on link "19" at bounding box center [343, 287] width 20 height 13
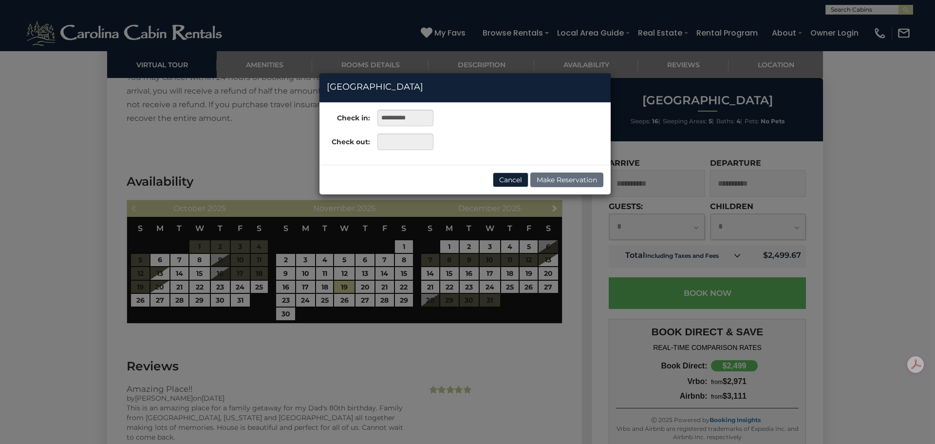
click at [284, 290] on div "**********" at bounding box center [467, 222] width 935 height 444
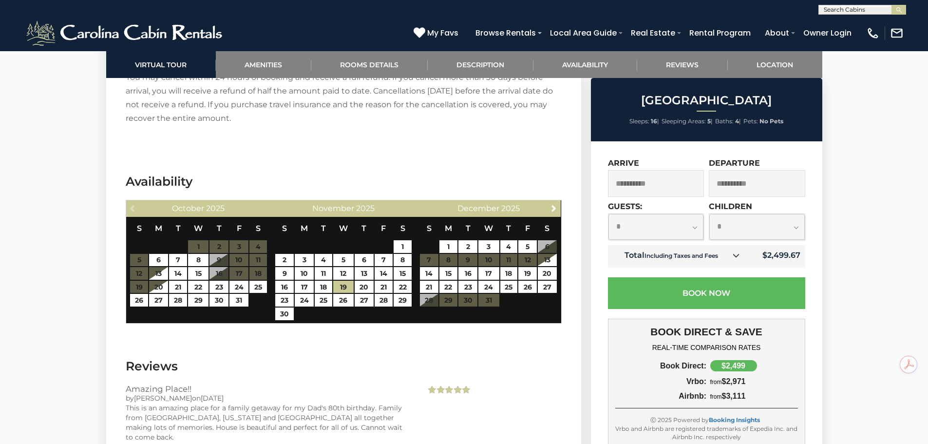
click at [275, 294] on link "23" at bounding box center [284, 300] width 19 height 13
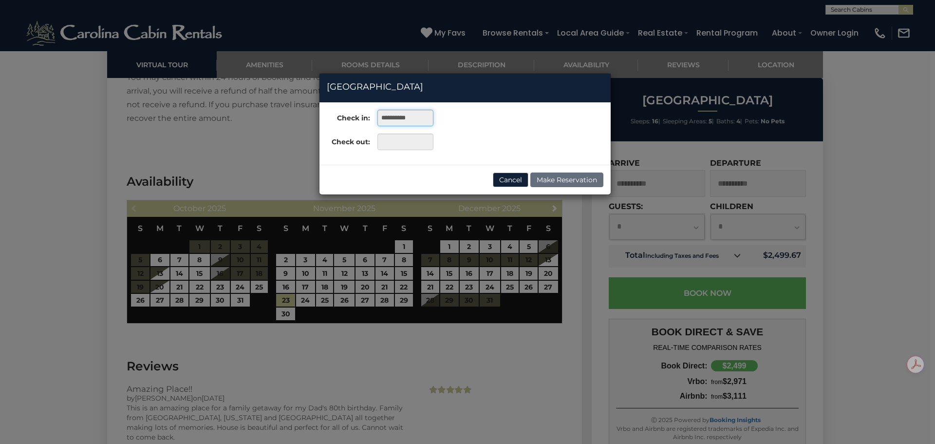
click at [401, 117] on input "**********" at bounding box center [406, 118] width 56 height 17
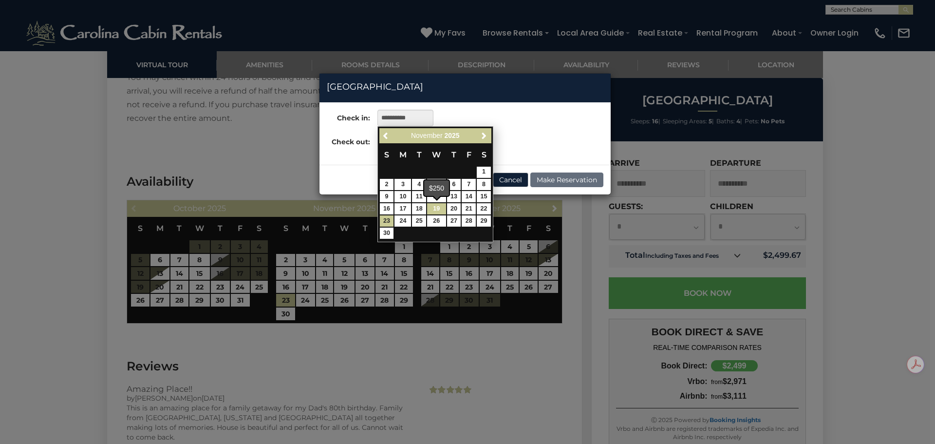
click at [439, 207] on link "19" at bounding box center [436, 208] width 19 height 11
type input "**********"
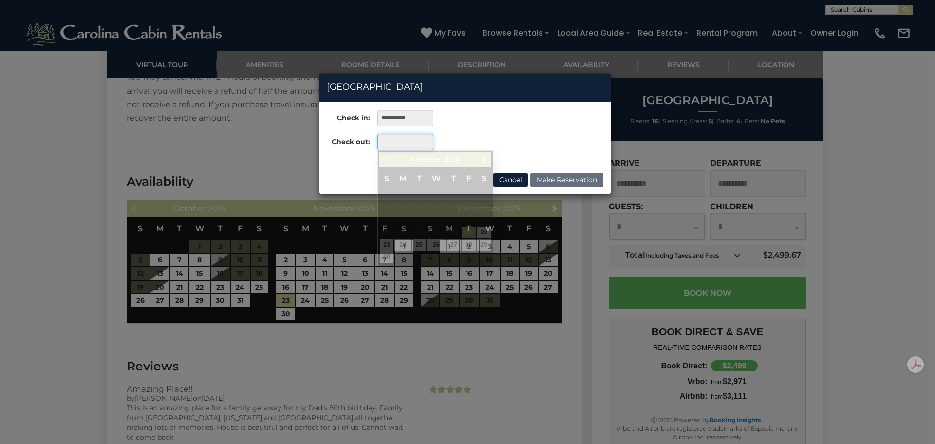
click at [398, 145] on input "text" at bounding box center [406, 141] width 56 height 17
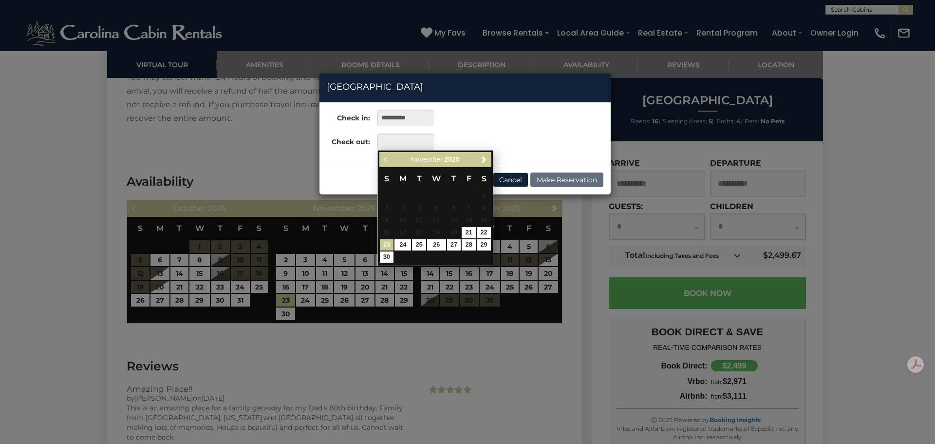
click at [382, 245] on link "23" at bounding box center [387, 244] width 14 height 11
type input "**********"
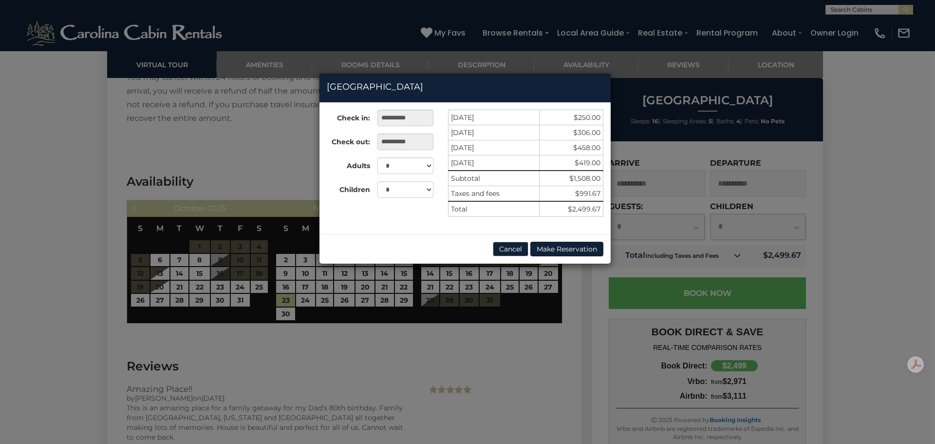
click at [35, 146] on div "**********" at bounding box center [467, 222] width 935 height 444
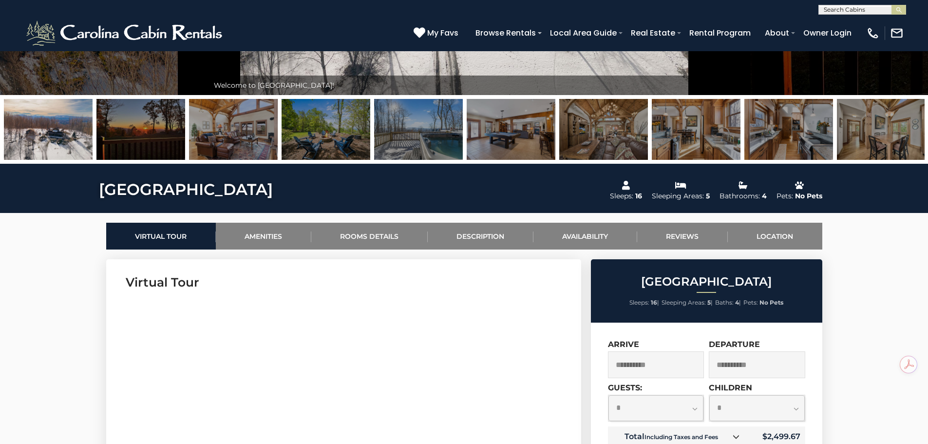
scroll to position [291, 0]
click at [136, 135] on img at bounding box center [140, 129] width 89 height 61
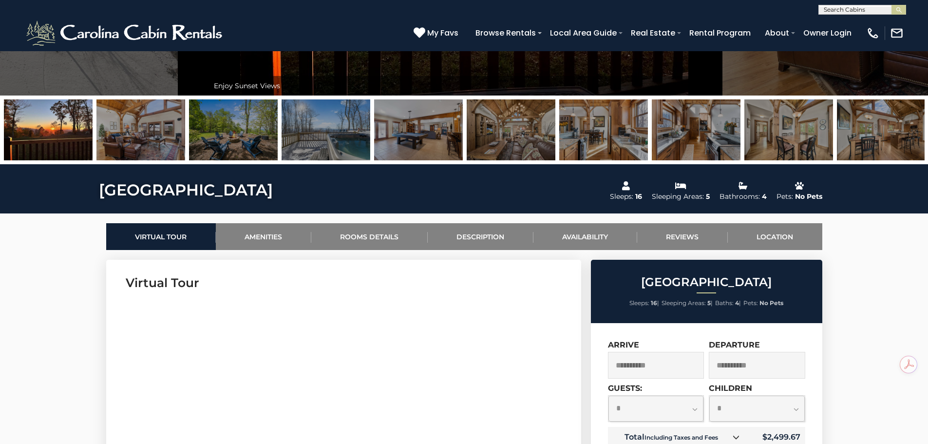
click at [138, 135] on img at bounding box center [140, 129] width 89 height 61
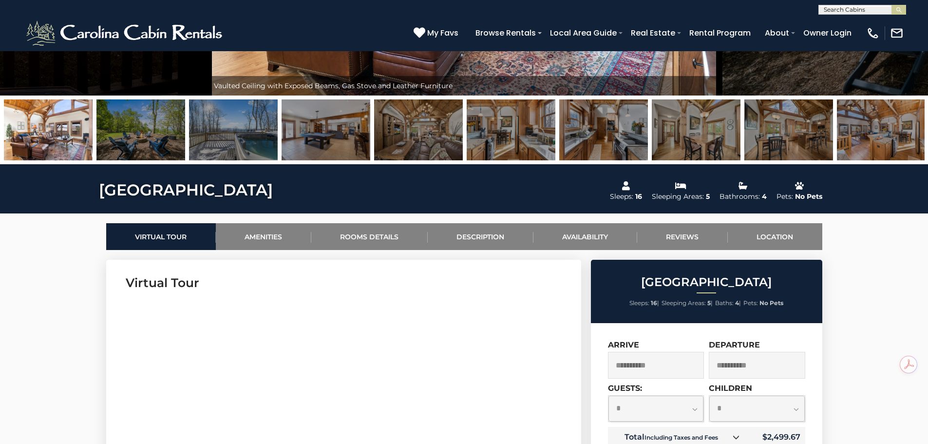
click at [238, 131] on img at bounding box center [233, 129] width 89 height 61
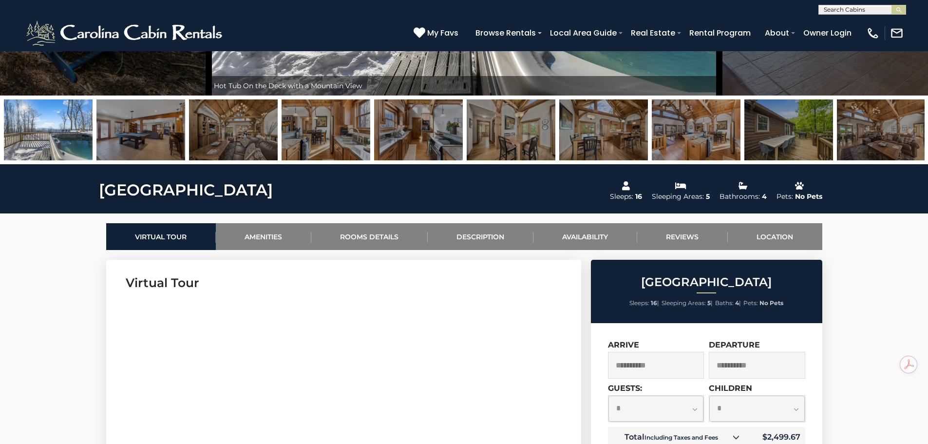
click at [253, 136] on img at bounding box center [233, 129] width 89 height 61
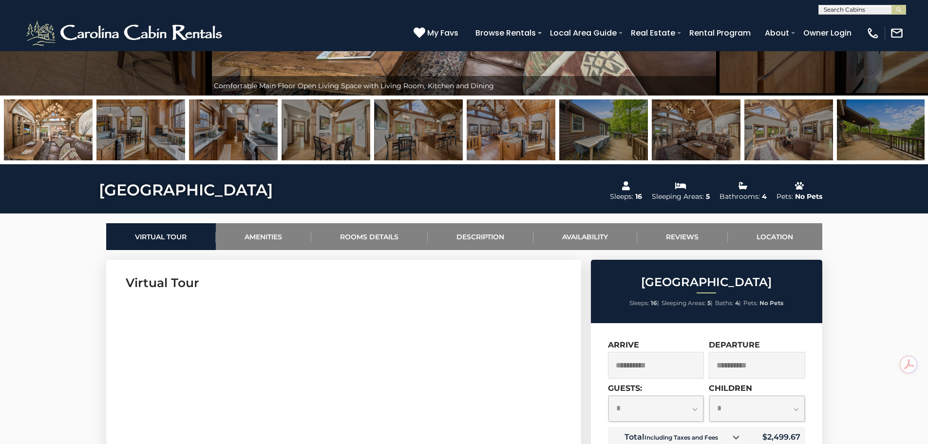
click at [71, 135] on img at bounding box center [48, 129] width 89 height 61
click at [261, 131] on img at bounding box center [233, 129] width 89 height 61
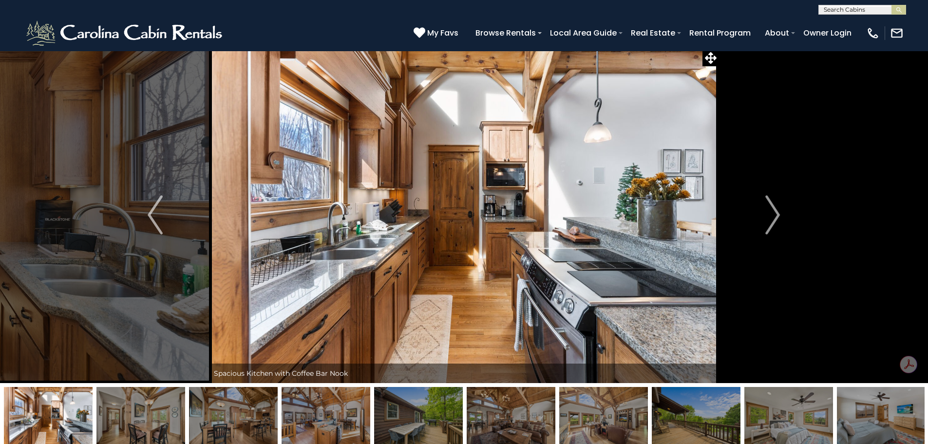
scroll to position [0, 0]
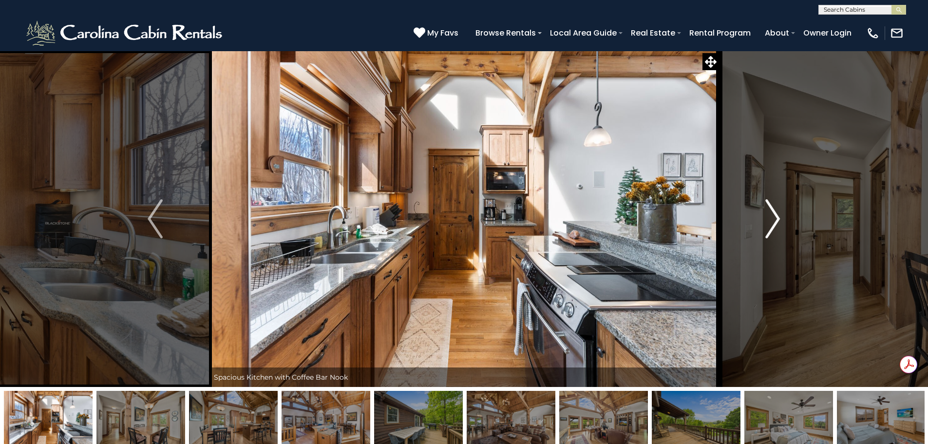
click at [774, 219] on img "Next" at bounding box center [772, 218] width 15 height 39
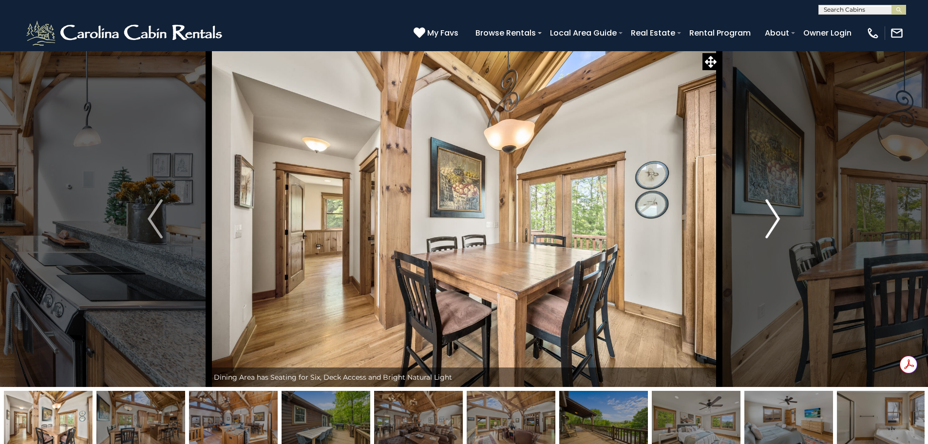
click at [774, 219] on img "Next" at bounding box center [772, 218] width 15 height 39
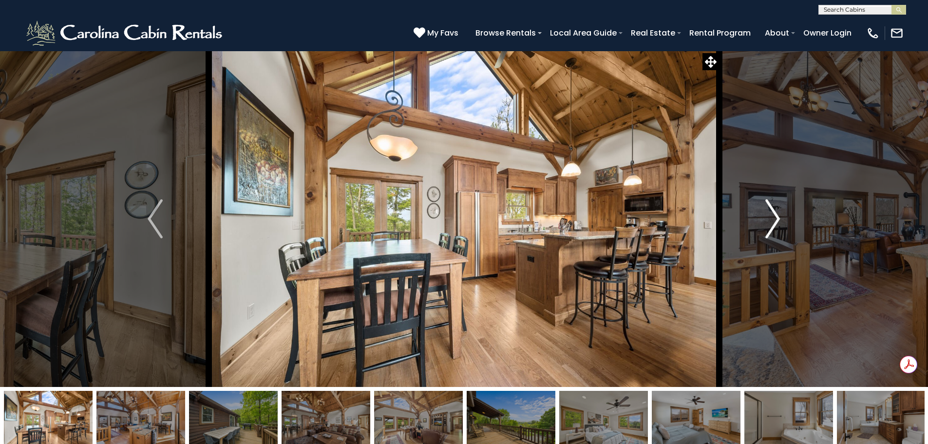
click at [774, 219] on img "Next" at bounding box center [772, 218] width 15 height 39
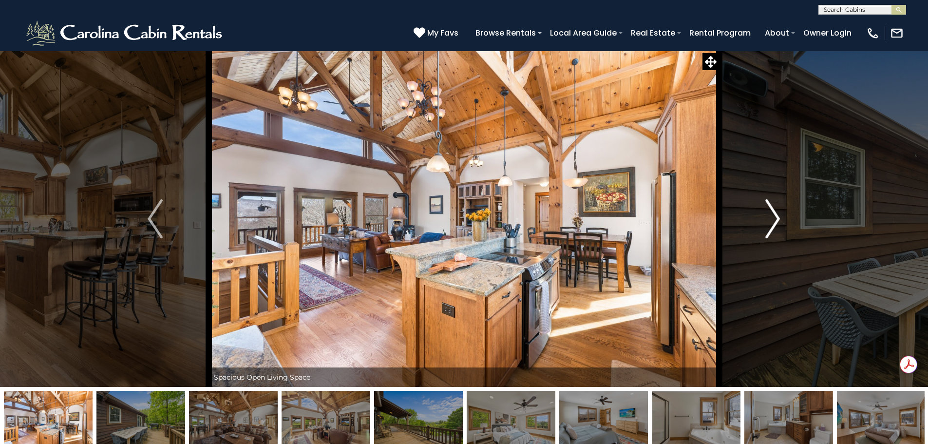
click at [778, 216] on img "Next" at bounding box center [772, 218] width 15 height 39
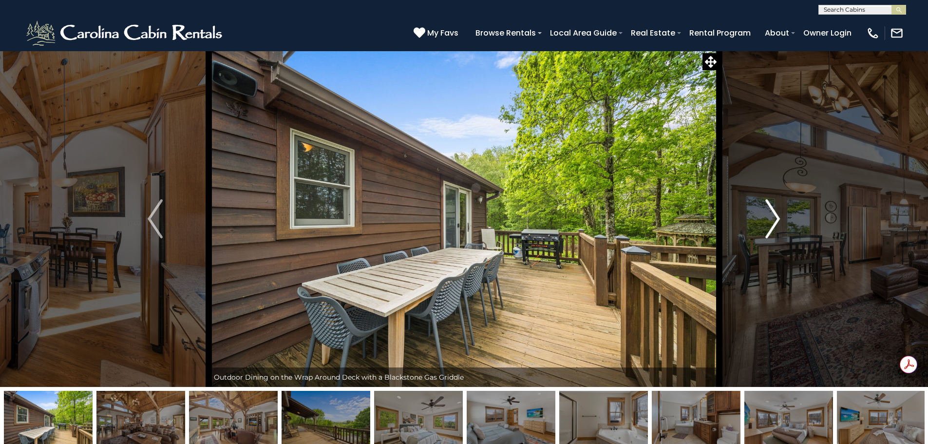
click at [778, 216] on img "Next" at bounding box center [772, 218] width 15 height 39
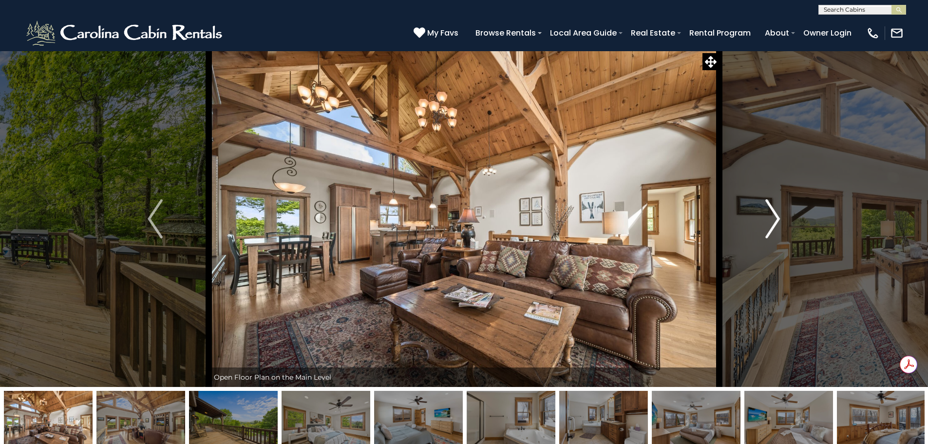
click at [778, 216] on img "Next" at bounding box center [772, 218] width 15 height 39
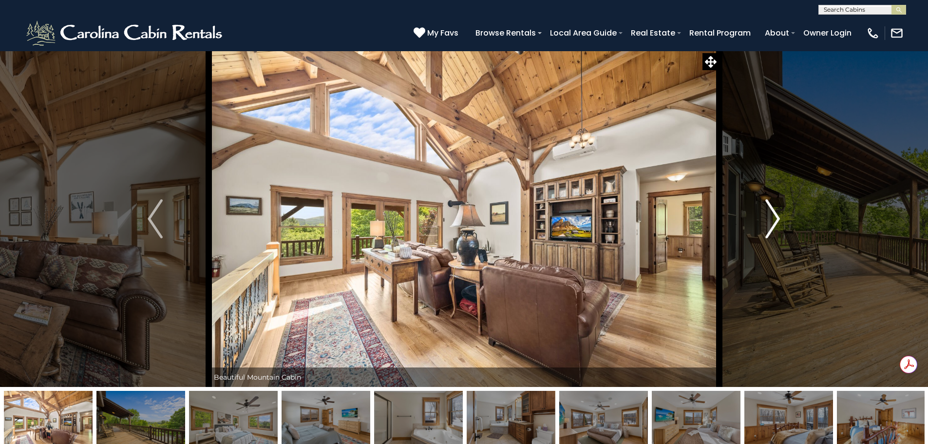
click at [778, 216] on img "Next" at bounding box center [772, 218] width 15 height 39
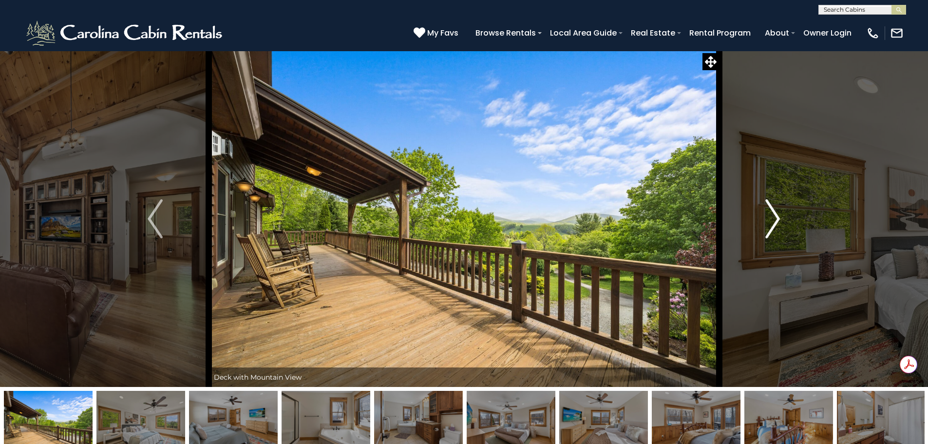
click at [778, 216] on img "Next" at bounding box center [772, 218] width 15 height 39
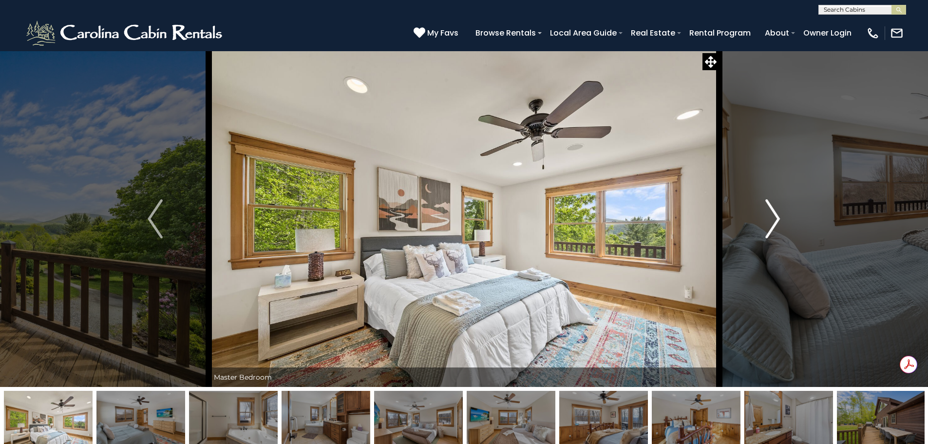
click at [778, 216] on img "Next" at bounding box center [772, 218] width 15 height 39
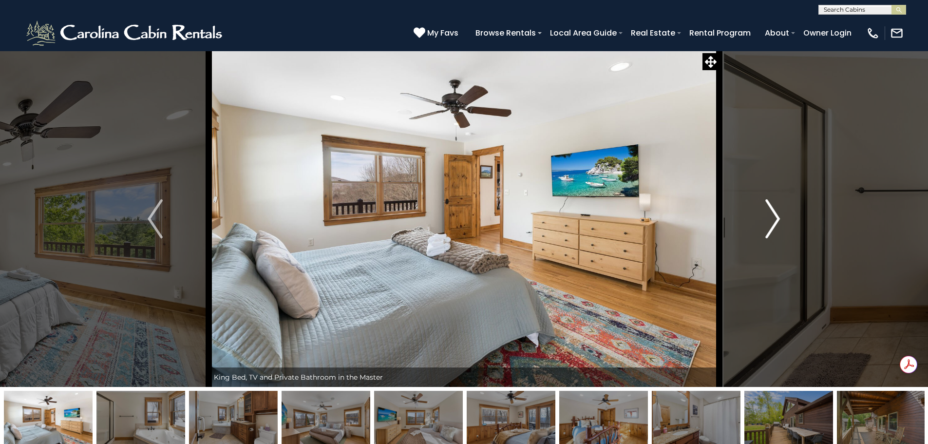
click at [778, 216] on img "Next" at bounding box center [772, 218] width 15 height 39
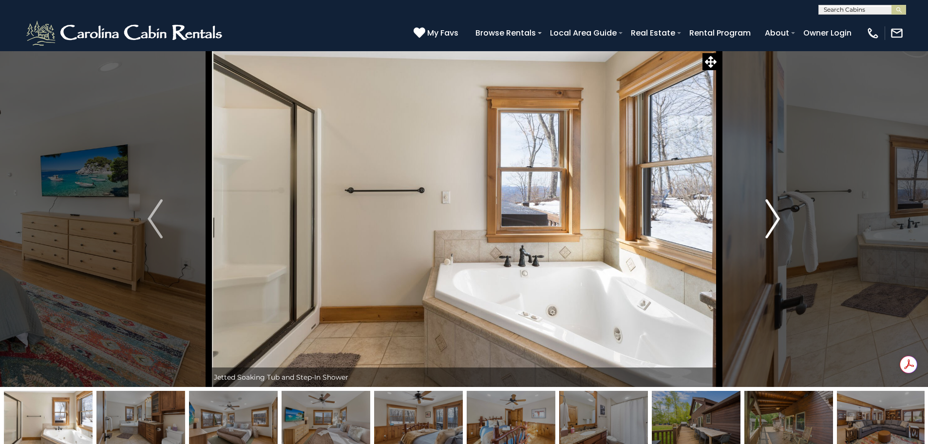
click at [778, 216] on img "Next" at bounding box center [772, 218] width 15 height 39
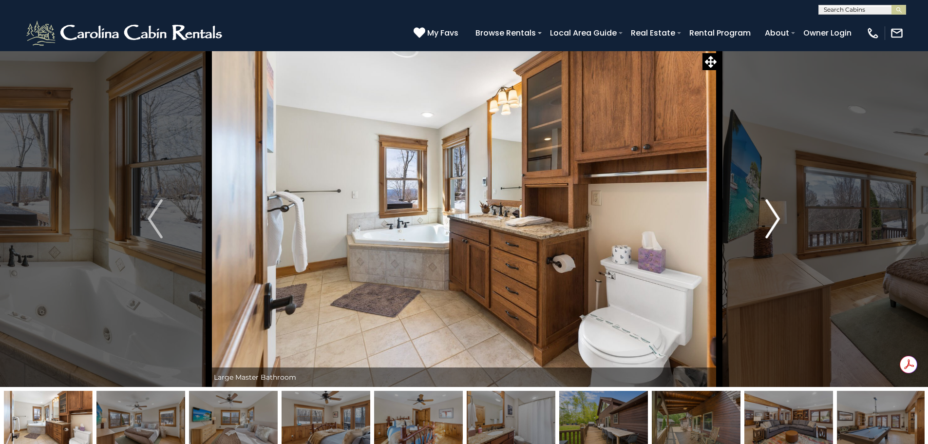
click at [778, 216] on img "Next" at bounding box center [772, 218] width 15 height 39
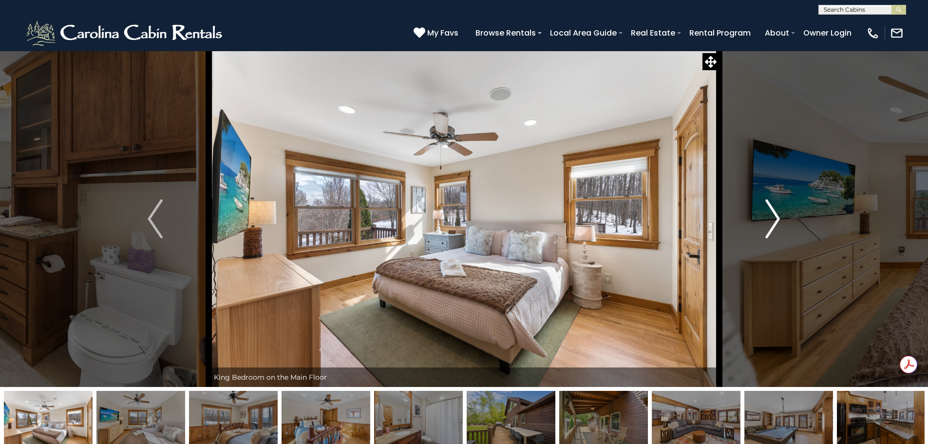
click at [776, 221] on img "Next" at bounding box center [772, 218] width 15 height 39
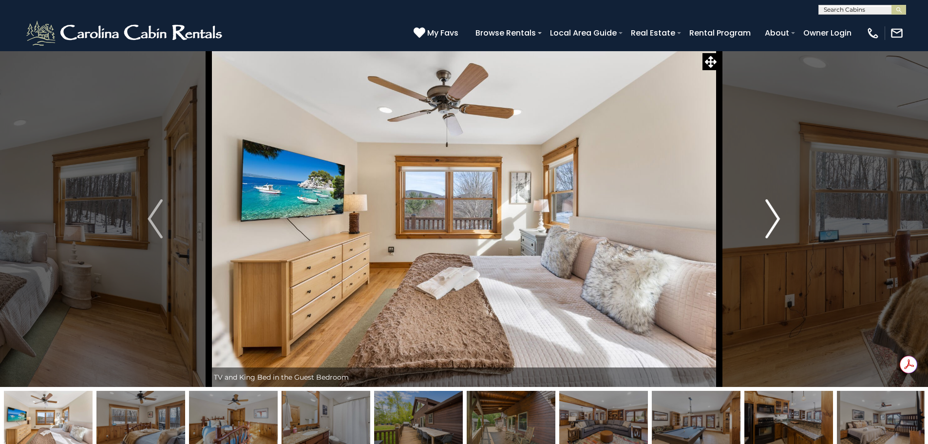
click at [774, 222] on img "Next" at bounding box center [772, 218] width 15 height 39
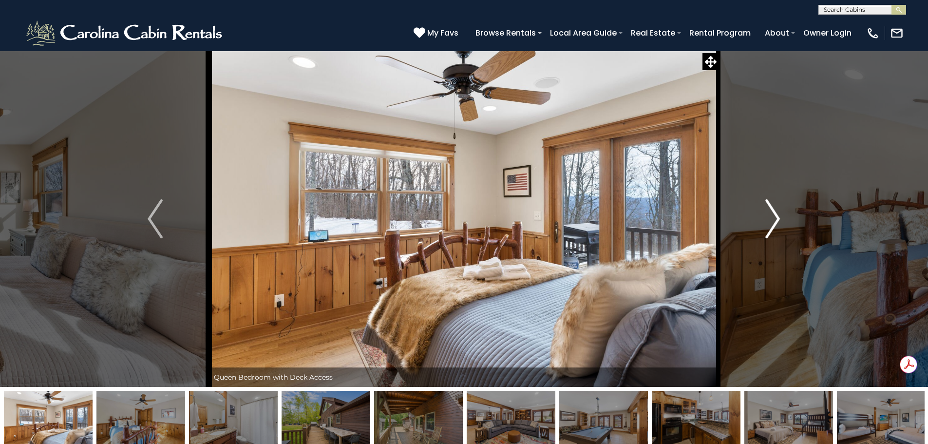
click at [774, 222] on img "Next" at bounding box center [772, 218] width 15 height 39
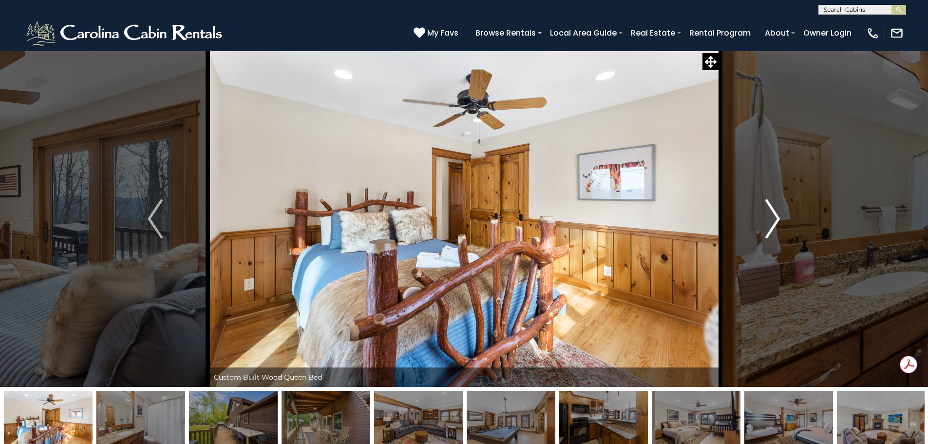
click at [774, 222] on img "Next" at bounding box center [772, 218] width 15 height 39
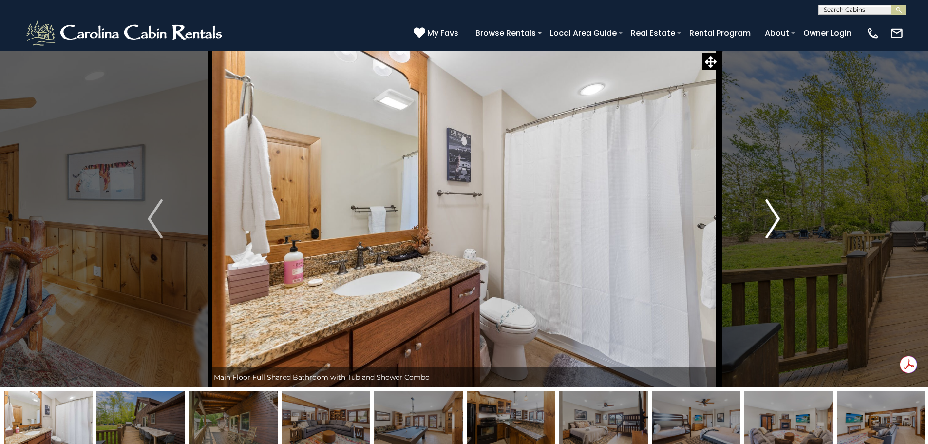
click at [774, 222] on img "Next" at bounding box center [772, 218] width 15 height 39
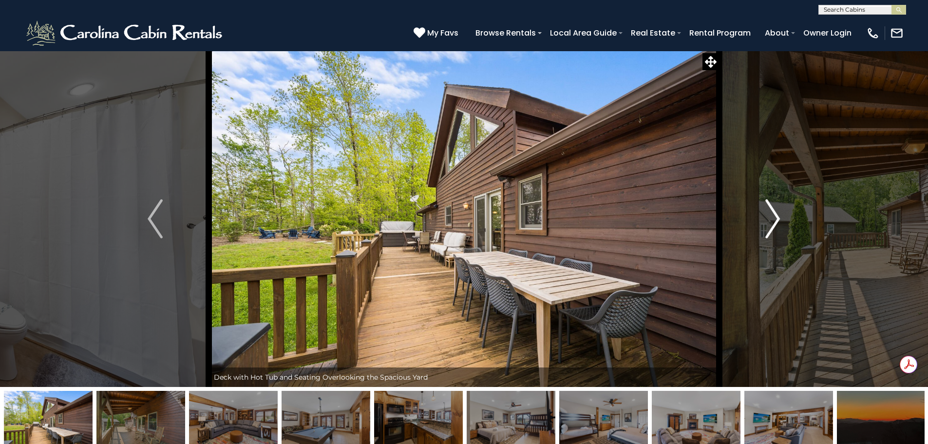
click at [774, 222] on img "Next" at bounding box center [772, 218] width 15 height 39
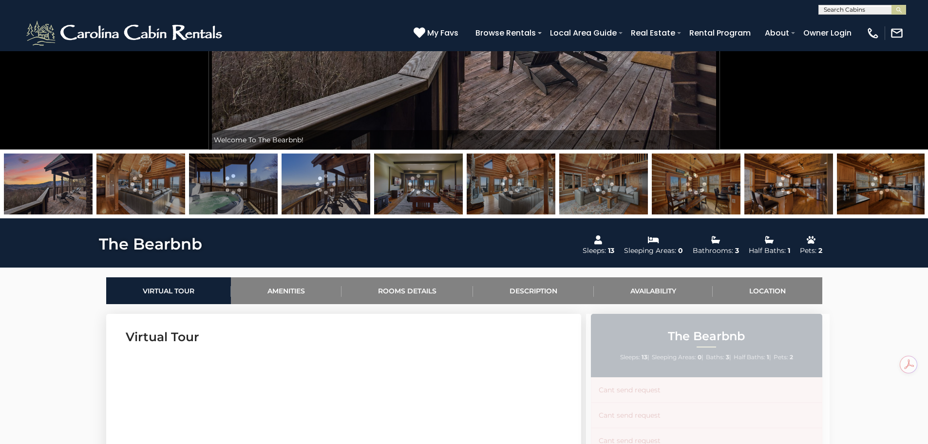
scroll to position [244, 0]
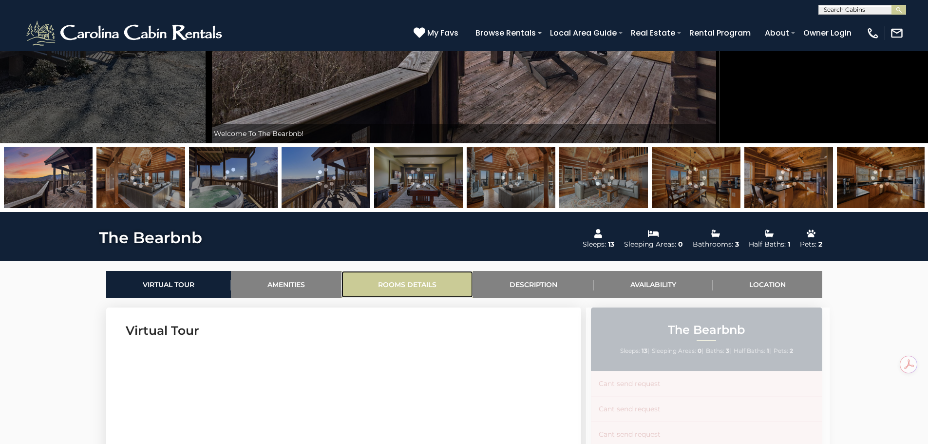
click at [405, 281] on link "Rooms Details" at bounding box center [407, 284] width 132 height 27
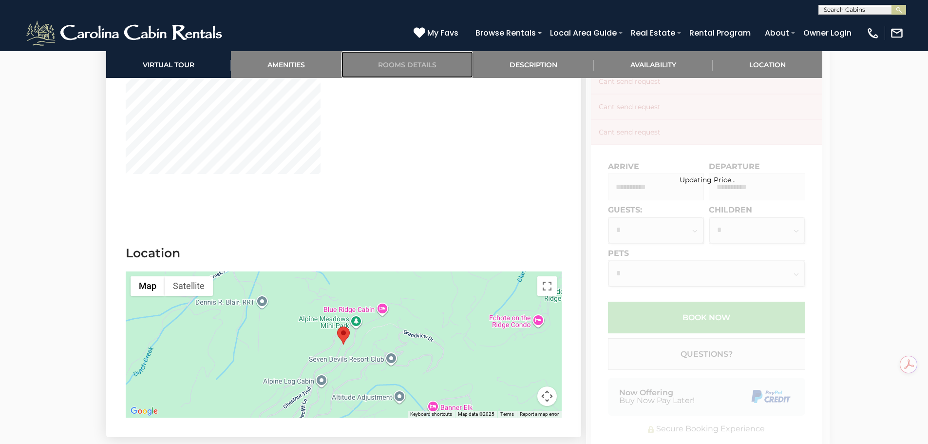
scroll to position [2214, 0]
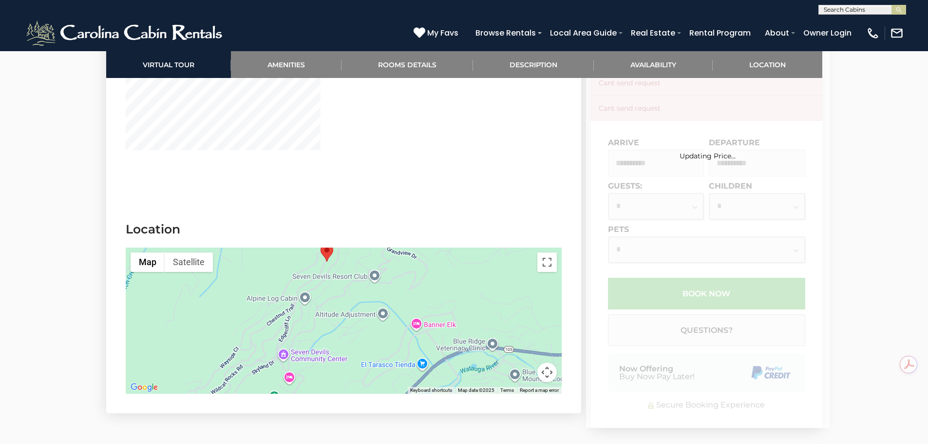
drag, startPoint x: 394, startPoint y: 357, endPoint x: 378, endPoint y: 296, distance: 63.5
click at [378, 296] on div at bounding box center [344, 320] width 436 height 146
